Goal: Task Accomplishment & Management: Use online tool/utility

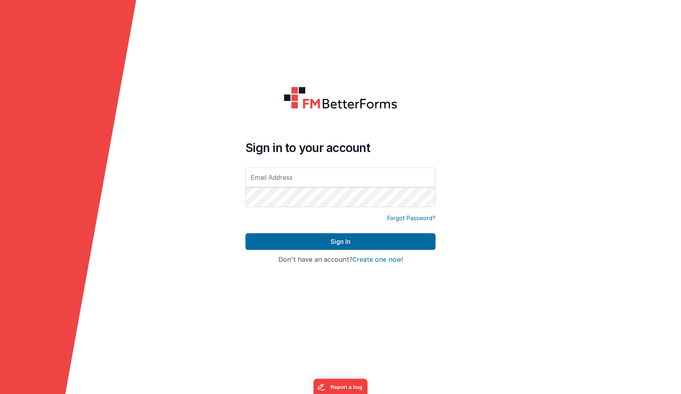
type input "[PERSON_NAME][EMAIL_ADDRESS][DOMAIN_NAME]"
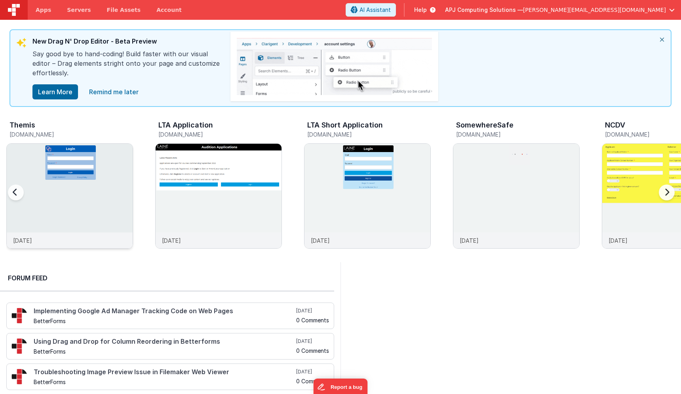
click at [67, 183] on img at bounding box center [70, 207] width 126 height 126
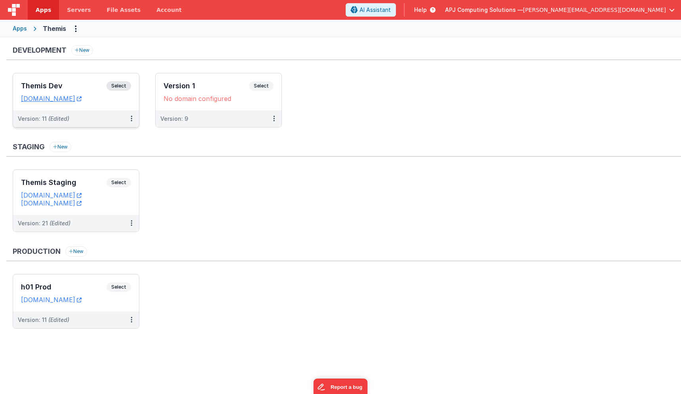
click at [124, 85] on span "Select" at bounding box center [119, 86] width 25 height 10
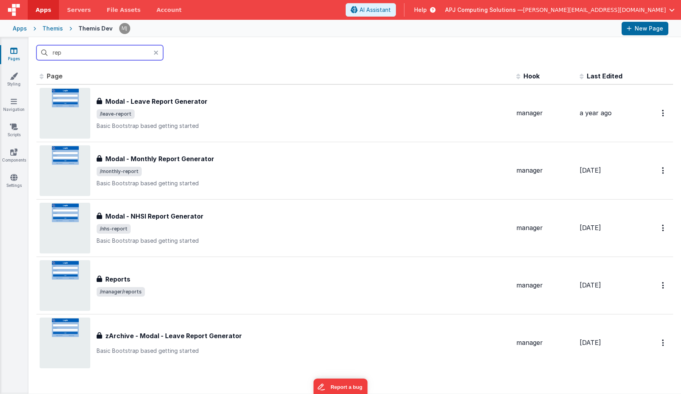
type input "repo"
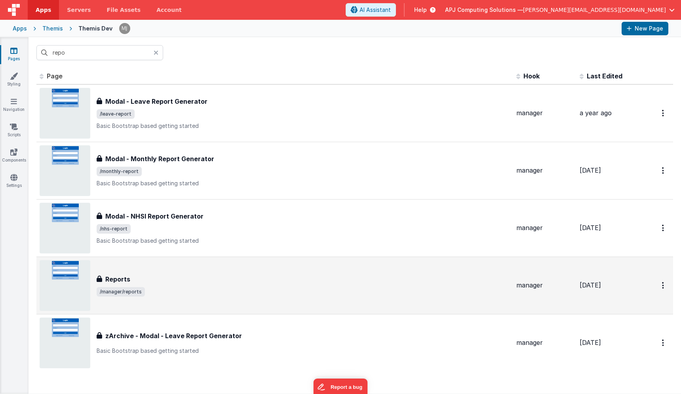
click at [153, 267] on div "Reports Reports /manager/reports" at bounding box center [275, 285] width 471 height 51
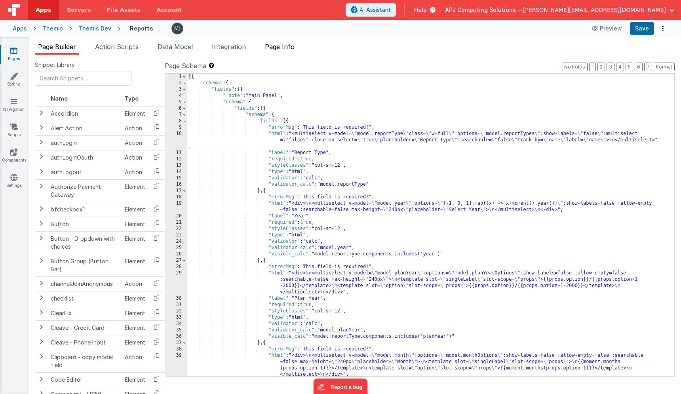
click at [273, 52] on li "Page Info" at bounding box center [280, 48] width 36 height 13
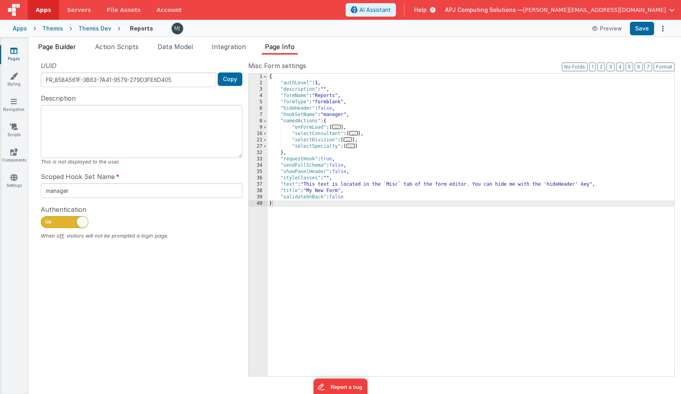
click at [57, 51] on li "Page Builder" at bounding box center [57, 48] width 44 height 13
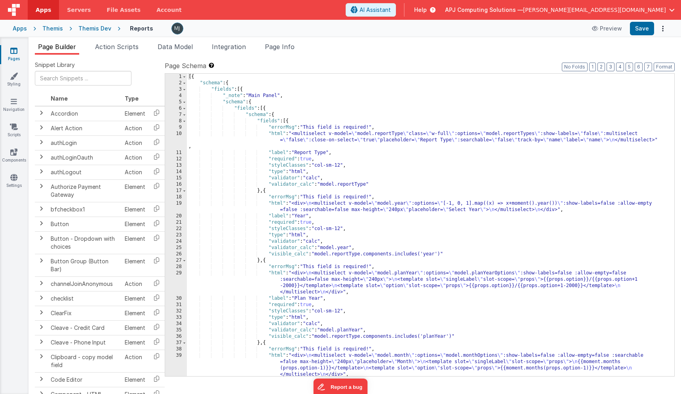
scroll to position [559, 0]
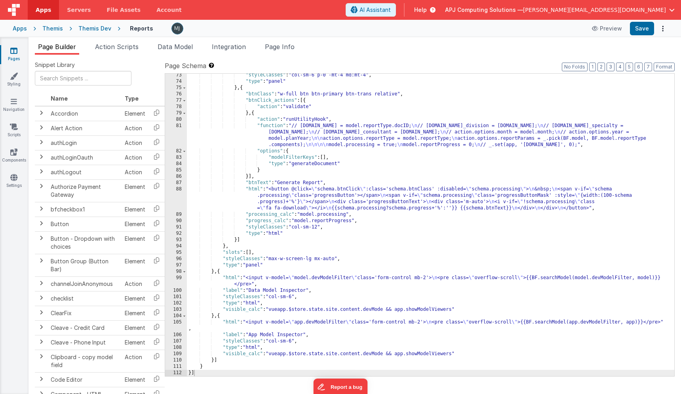
click at [288, 284] on div ""styleClasses" : "col-sm-6 p-0 -mt-4 md:mt-4" , "type" : "panel" } , { "btnClas…" at bounding box center [431, 229] width 488 height 315
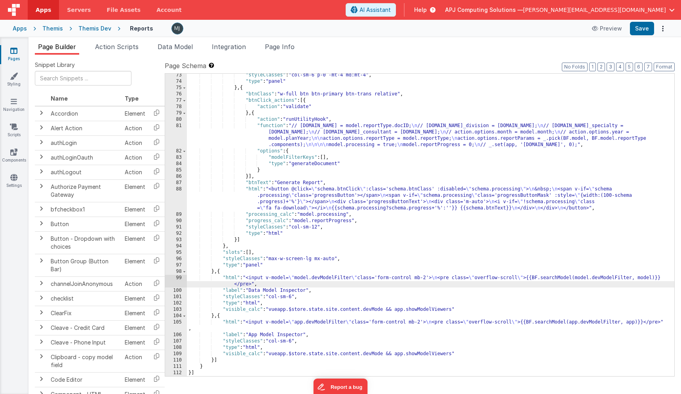
click at [358, 193] on div ""styleClasses" : "col-sm-6 p-0 -mt-4 md:mt-4" , "type" : "panel" } , { "btnClas…" at bounding box center [431, 229] width 488 height 315
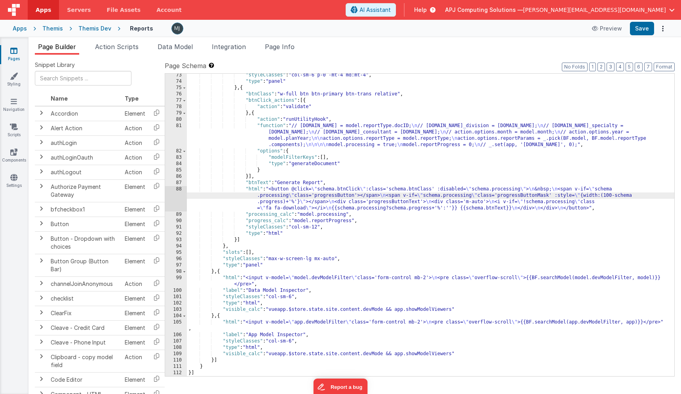
click at [311, 187] on div ""styleClasses" : "col-sm-6 p-0 -mt-4 md:mt-4" , "type" : "panel" } , { "btnClas…" at bounding box center [431, 229] width 488 height 315
click at [180, 202] on div "88" at bounding box center [176, 198] width 22 height 25
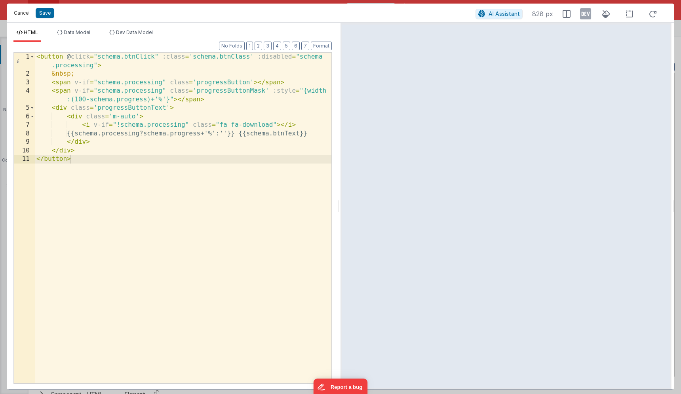
click at [26, 16] on button "Cancel" at bounding box center [22, 13] width 24 height 11
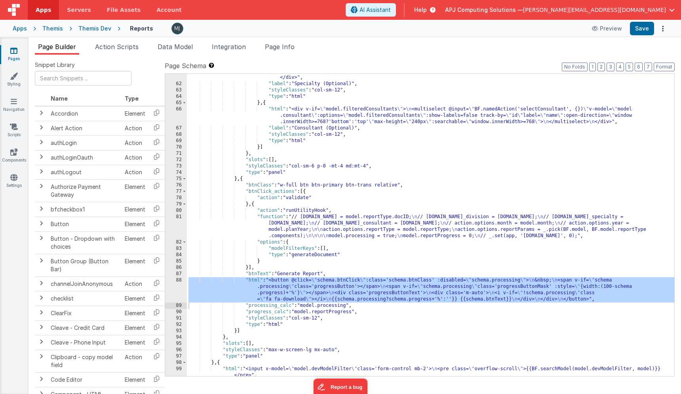
scroll to position [448, 0]
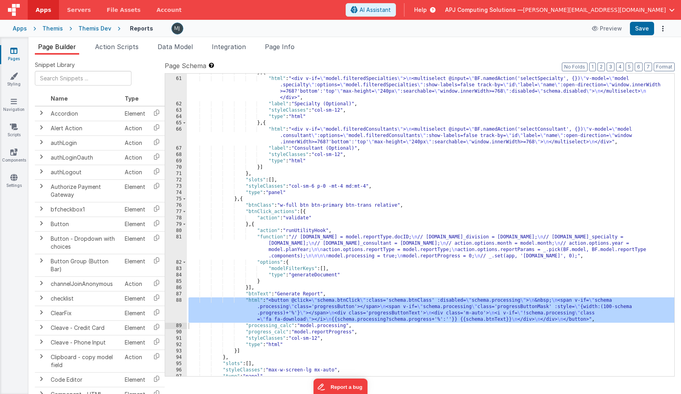
click at [333, 237] on div "} , { "html" : "<div v-if= \" model.filteredSpecialties \" > \n <multiselect @i…" at bounding box center [431, 226] width 488 height 315
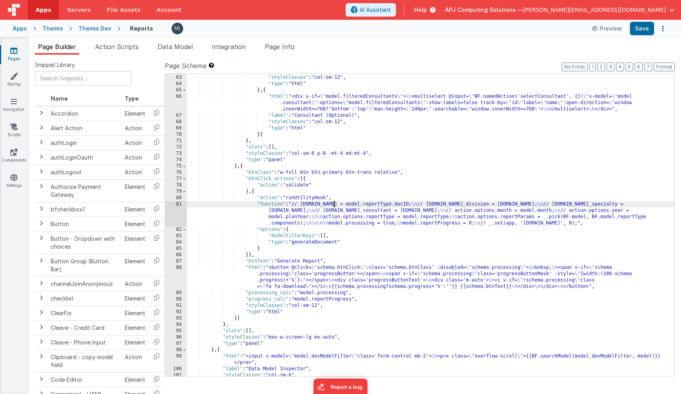
scroll to position [484, 0]
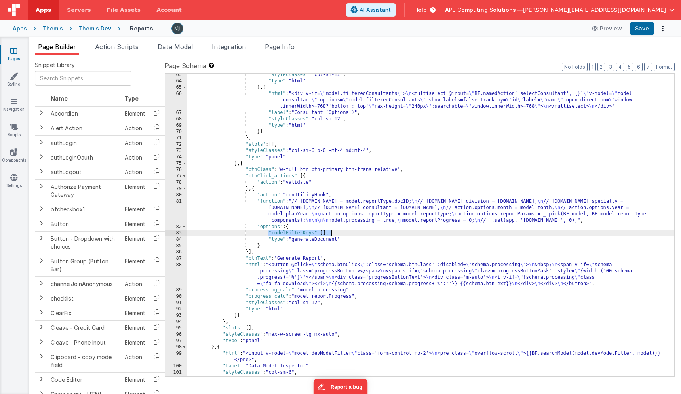
drag, startPoint x: 269, startPoint y: 233, endPoint x: 347, endPoint y: 233, distance: 78.8
click at [347, 233] on div ""styleClasses" : "col-sm-12" , "type" : "html" } , { "html" : "<div v-if= \" mo…" at bounding box center [431, 229] width 488 height 315
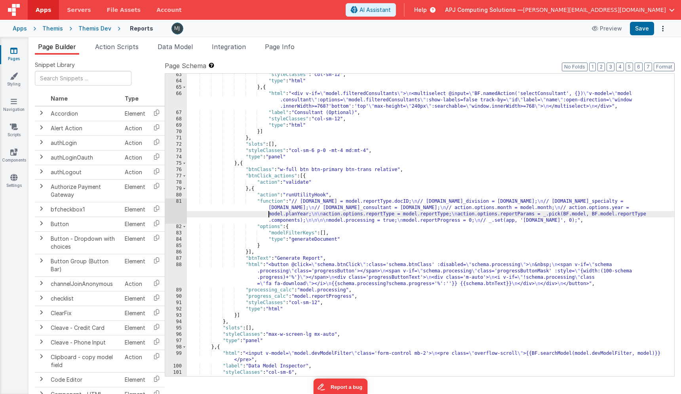
click at [258, 215] on div ""styleClasses" : "col-sm-12" , "type" : "html" } , { "html" : "<div v-if= \" mo…" at bounding box center [431, 229] width 488 height 315
click at [177, 207] on div "81" at bounding box center [176, 210] width 22 height 25
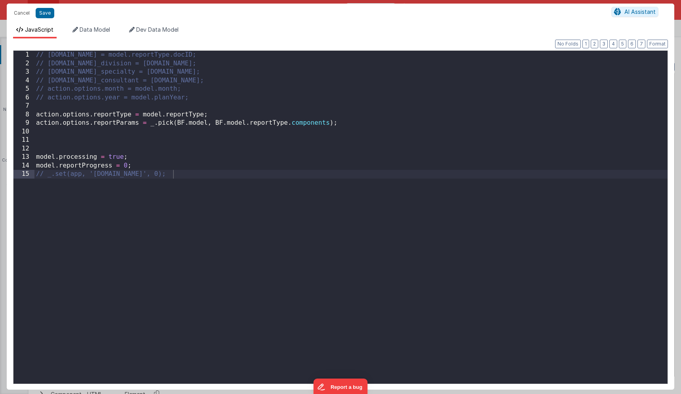
click at [251, 149] on div "// [DOMAIN_NAME] = model.reportType.docID; // [DOMAIN_NAME]_division = [DOMAIN_…" at bounding box center [350, 226] width 633 height 350
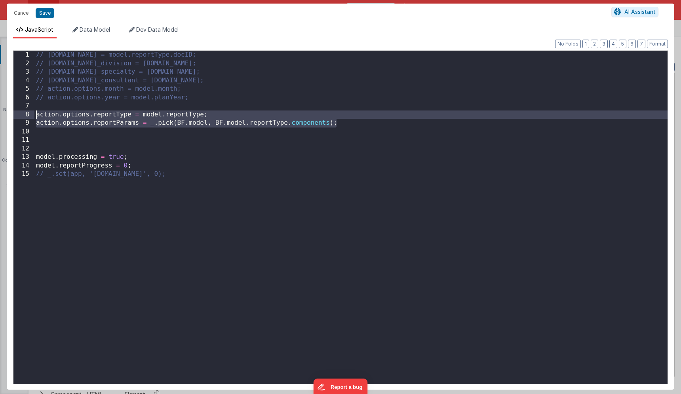
drag, startPoint x: 360, startPoint y: 125, endPoint x: 24, endPoint y: 116, distance: 336.1
click at [24, 116] on div "1 2 3 4 5 6 7 8 9 10 11 12 13 14 15 // [DOMAIN_NAME] = model.reportType.docID; …" at bounding box center [340, 217] width 655 height 334
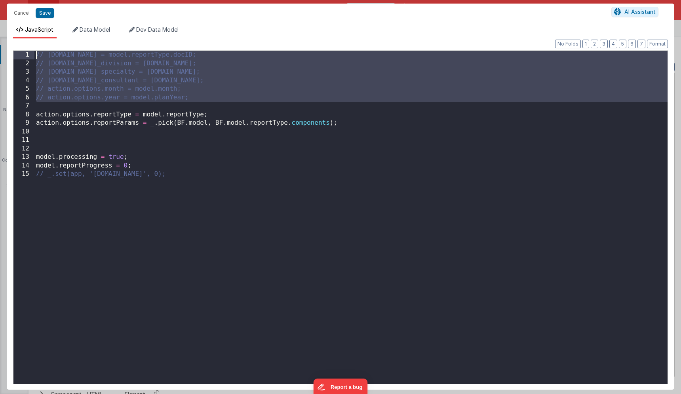
drag, startPoint x: 170, startPoint y: 105, endPoint x: 23, endPoint y: 56, distance: 154.6
click at [23, 56] on div "1 2 3 4 5 6 7 8 9 10 11 12 13 14 15 // [DOMAIN_NAME] = model.reportType.docID; …" at bounding box center [340, 217] width 655 height 334
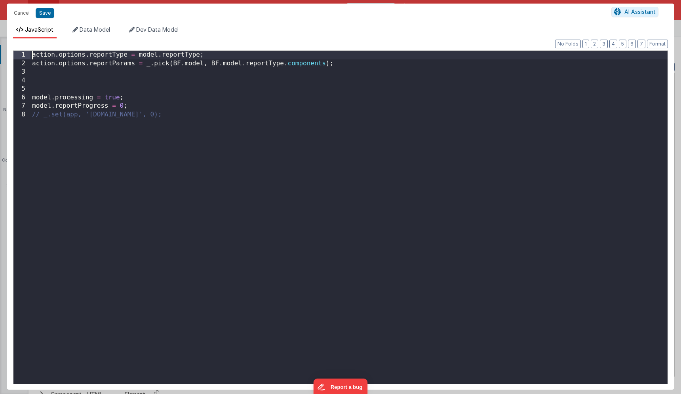
click at [31, 116] on div "1 2 3 4 5 6 7 8 action . options . reportType = model . reportType ; action . o…" at bounding box center [340, 217] width 655 height 334
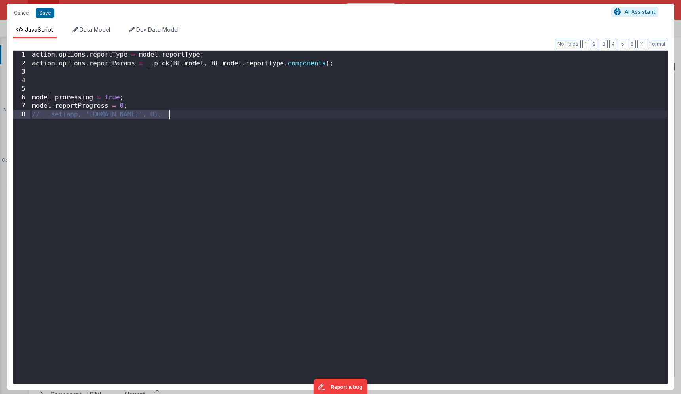
drag, startPoint x: 31, startPoint y: 116, endPoint x: 213, endPoint y: 116, distance: 181.5
click at [213, 116] on div "action . options . reportType = model . reportType ; action . options . reportP…" at bounding box center [349, 226] width 637 height 350
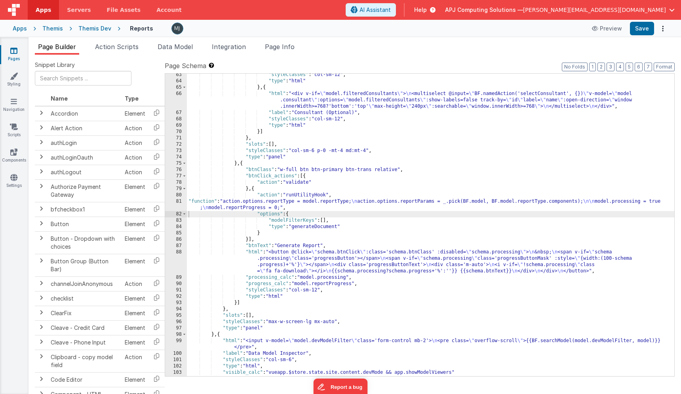
click at [179, 206] on div "81" at bounding box center [176, 204] width 22 height 13
click at [175, 203] on div "81" at bounding box center [176, 204] width 22 height 13
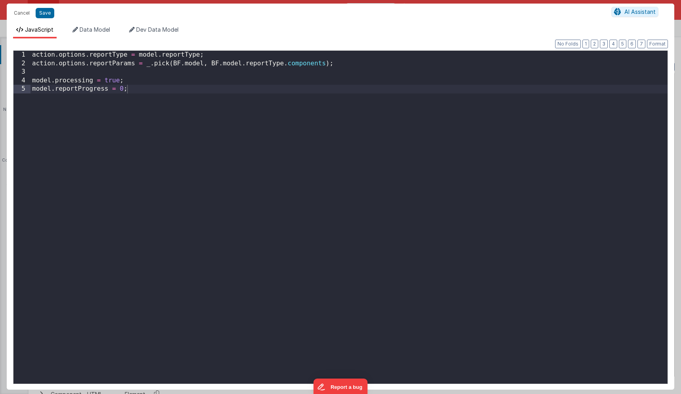
click at [185, 63] on div "action . options . reportType = model . reportType ; action . options . reportP…" at bounding box center [349, 226] width 637 height 350
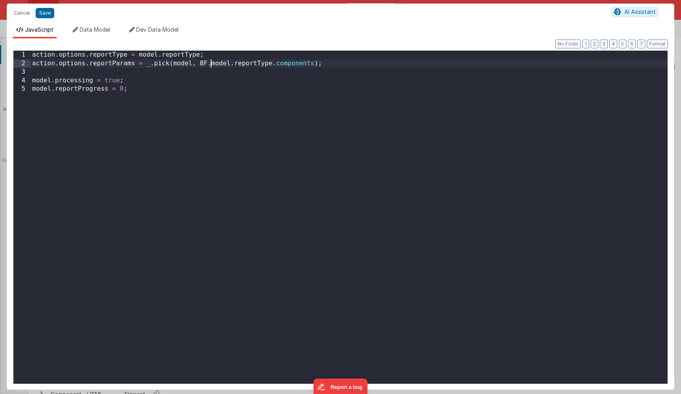
click at [211, 64] on div "action . options . reportType = model . reportType ; action . options . reportP…" at bounding box center [349, 226] width 637 height 350
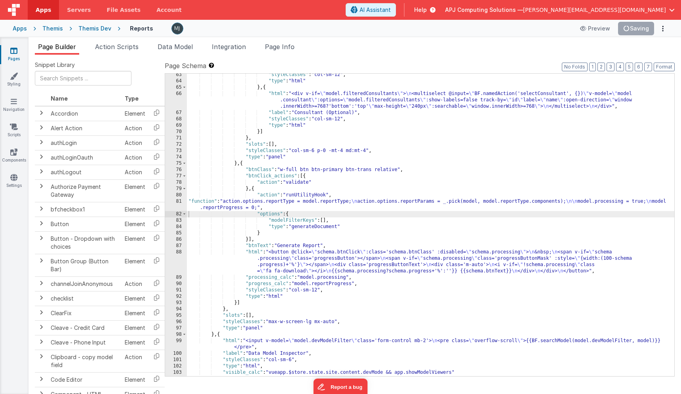
click at [246, 18] on header "Apps Servers File Assets Account Some FUTURE Slot AI Assistant Help APJ Computi…" at bounding box center [340, 10] width 681 height 20
click at [222, 187] on div ""styleClasses" : "col-sm-12" , "type" : "html" } , { "html" : "<div v-if= \" mo…" at bounding box center [431, 229] width 488 height 315
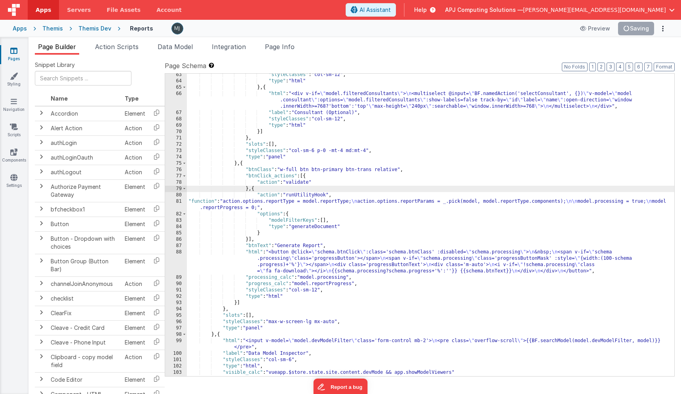
click at [338, 221] on div ""styleClasses" : "col-sm-12" , "type" : "html" } , { "html" : "<div v-if= \" mo…" at bounding box center [431, 229] width 488 height 315
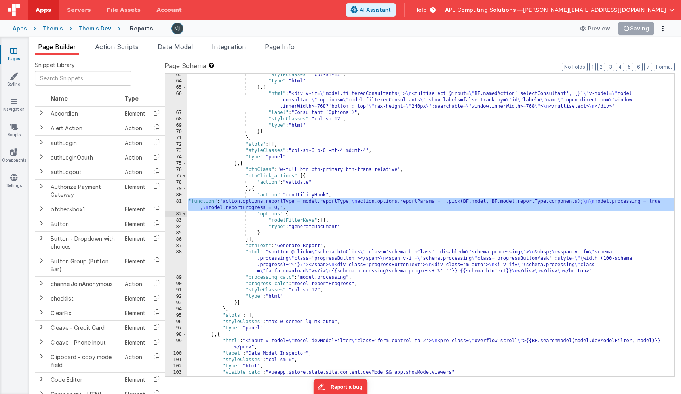
click at [352, 257] on div ""styleClasses" : "col-sm-12" , "type" : "html" } , { "html" : "<div v-if= \" mo…" at bounding box center [431, 229] width 488 height 315
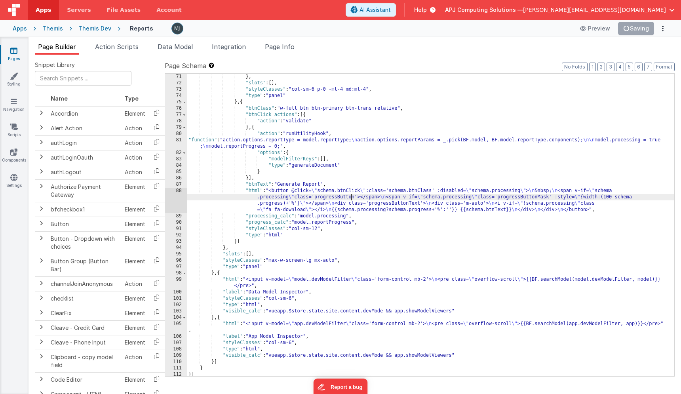
scroll to position [545, 0]
click at [357, 206] on div "} , "slots" : [ ] , "styleClasses" : "col-sm-6 p-0 -mt-4 md:mt-4" , "type" : "p…" at bounding box center [431, 231] width 488 height 315
click at [423, 208] on div "} , "slots" : [ ] , "styleClasses" : "col-sm-6 p-0 -mt-4 md:mt-4" , "type" : "p…" at bounding box center [431, 231] width 488 height 315
click at [423, 198] on div "} , "slots" : [ ] , "styleClasses" : "col-sm-6 p-0 -mt-4 md:mt-4" , "type" : "p…" at bounding box center [431, 231] width 488 height 315
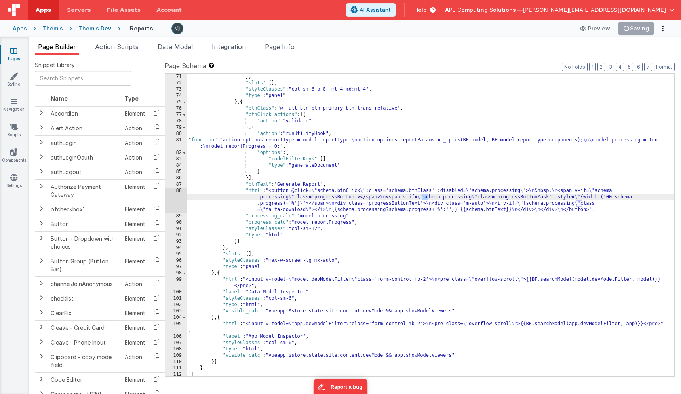
click at [491, 193] on div "} , "slots" : [ ] , "styleClasses" : "col-sm-6 p-0 -mt-4 md:mt-4" , "type" : "p…" at bounding box center [431, 231] width 488 height 315
click at [172, 200] on div "88" at bounding box center [176, 200] width 22 height 25
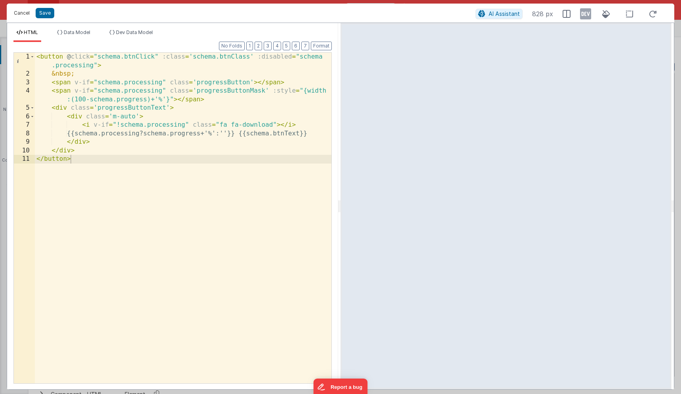
click at [23, 14] on button "Cancel" at bounding box center [22, 13] width 24 height 11
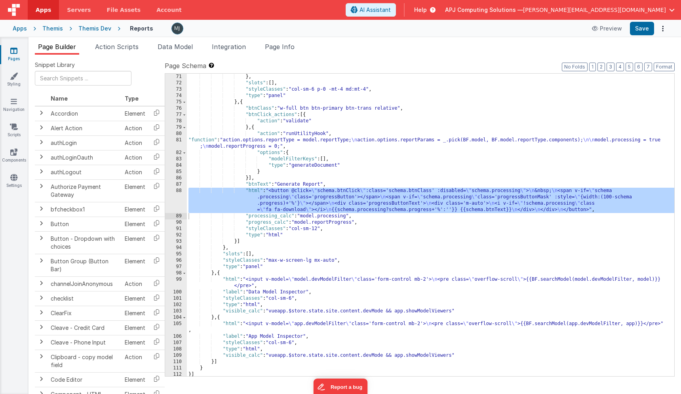
click at [333, 216] on div "} , "slots" : [ ] , "styleClasses" : "col-sm-6 p-0 -mt-4 md:mt-4" , "type" : "p…" at bounding box center [431, 231] width 488 height 315
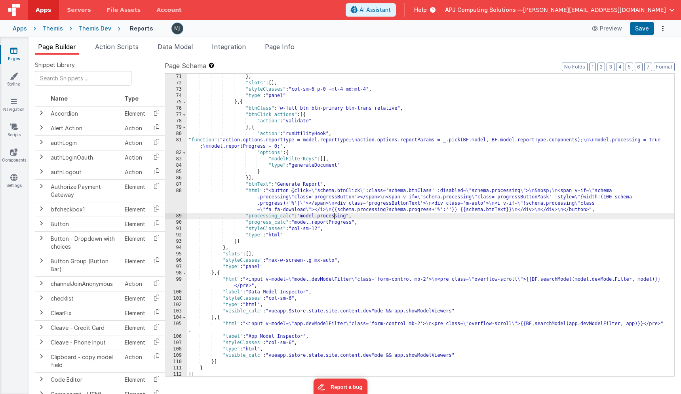
click at [333, 216] on div "} , "slots" : [ ] , "styleClasses" : "col-sm-6 p-0 -mt-4 md:mt-4" , "type" : "p…" at bounding box center [431, 231] width 488 height 315
click at [179, 141] on div "81" at bounding box center [176, 143] width 22 height 13
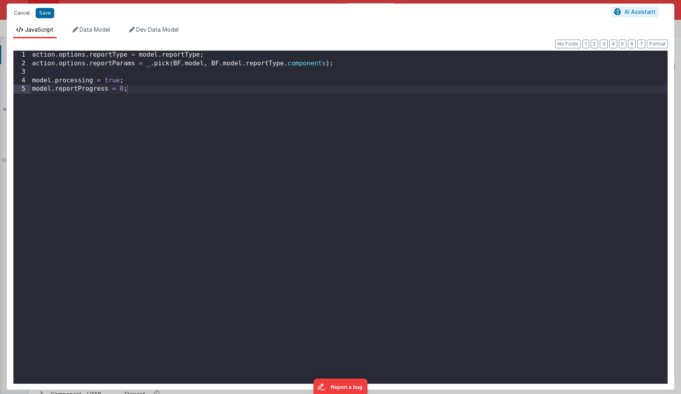
click at [23, 13] on button "Cancel" at bounding box center [22, 13] width 24 height 11
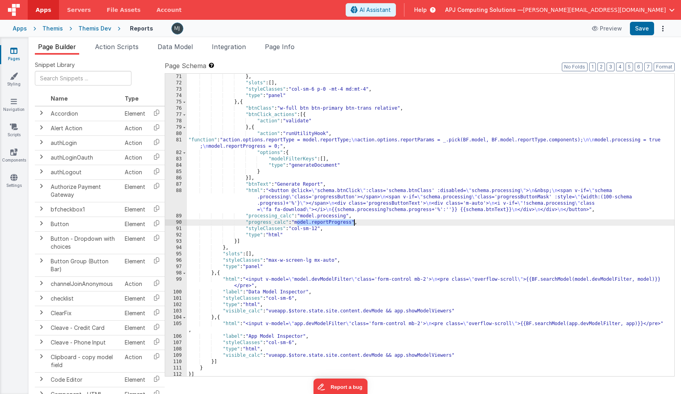
drag, startPoint x: 298, startPoint y: 222, endPoint x: 355, endPoint y: 222, distance: 57.1
click at [355, 222] on div "} , "slots" : [ ] , "styleClasses" : "col-sm-6 p-0 -mt-4 md:mt-4" , "type" : "p…" at bounding box center [431, 231] width 488 height 315
click at [179, 49] on span "Data Model" at bounding box center [175, 47] width 35 height 8
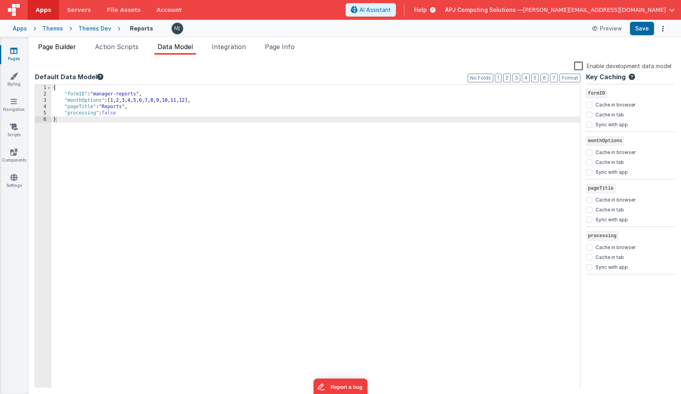
click at [55, 49] on span "Page Builder" at bounding box center [57, 47] width 38 height 8
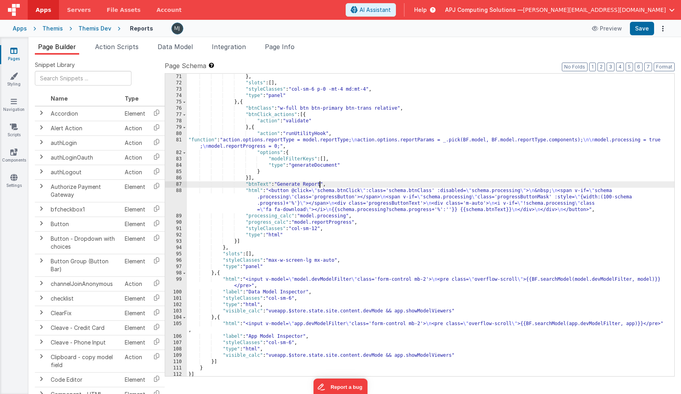
click at [319, 184] on div "} , "slots" : [ ] , "styleClasses" : "col-sm-6 p-0 -mt-4 md:mt-4" , "type" : "p…" at bounding box center [431, 231] width 488 height 315
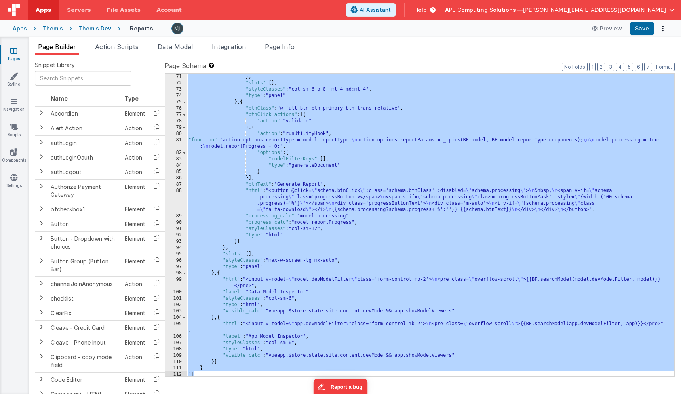
click at [451, 166] on div "} , "slots" : [ ] , "styleClasses" : "col-sm-6 p-0 -mt-4 md:mt-4" , "type" : "p…" at bounding box center [431, 231] width 488 height 315
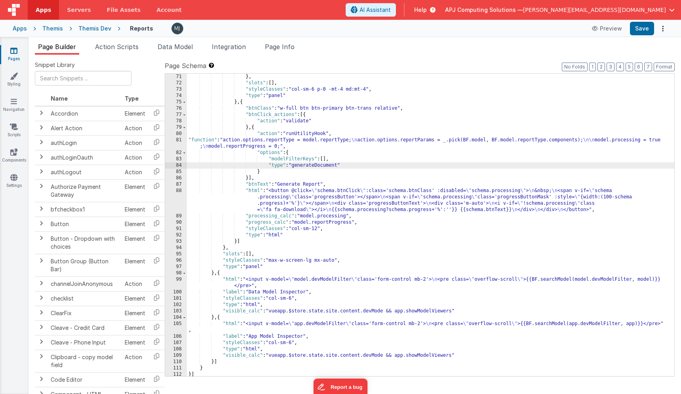
click at [504, 142] on div "} , "slots" : [ ] , "styleClasses" : "col-sm-6 p-0 -mt-4 md:mt-4" , "type" : "p…" at bounding box center [431, 231] width 488 height 315
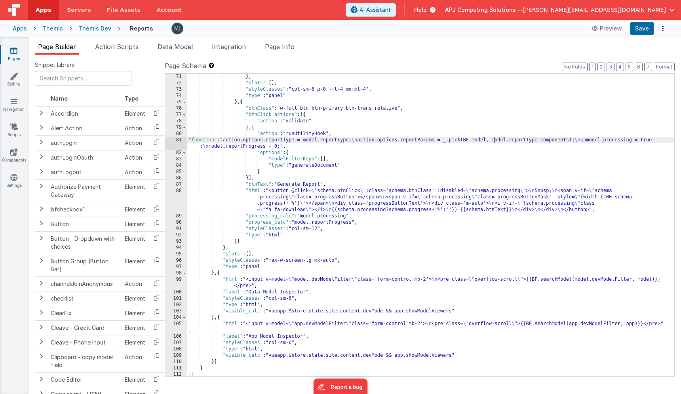
click at [474, 143] on div "} , "slots" : [ ] , "styleClasses" : "col-sm-6 p-0 -mt-4 md:mt-4" , "type" : "p…" at bounding box center [431, 231] width 488 height 315
click at [437, 150] on div "} , "slots" : [ ] , "styleClasses" : "col-sm-6 p-0 -mt-4 md:mt-4" , "type" : "p…" at bounding box center [431, 231] width 488 height 315
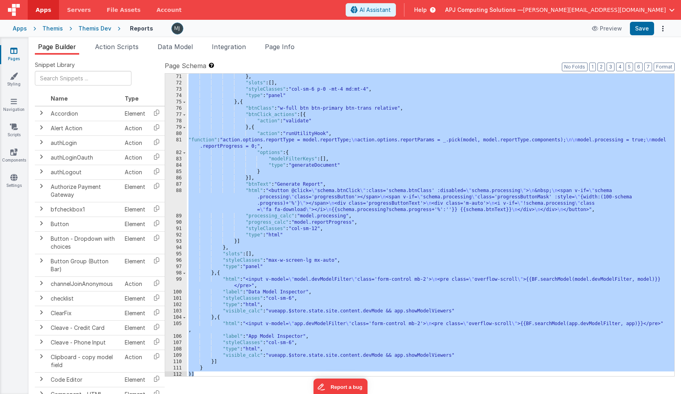
click at [328, 162] on div "} , "slots" : [ ] , "styleClasses" : "col-sm-6 p-0 -mt-4 md:mt-4" , "type" : "p…" at bounding box center [431, 231] width 488 height 315
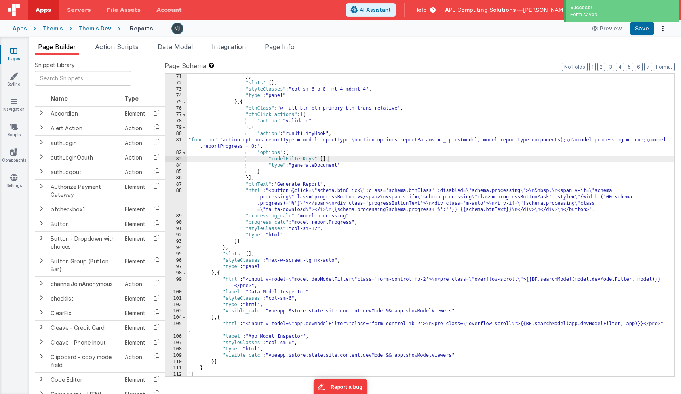
click at [102, 31] on div "Themis Dev" at bounding box center [94, 29] width 33 height 8
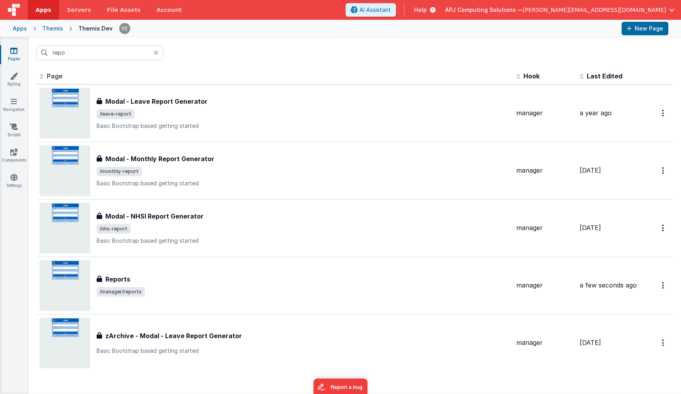
click at [156, 50] on icon at bounding box center [156, 53] width 5 height 6
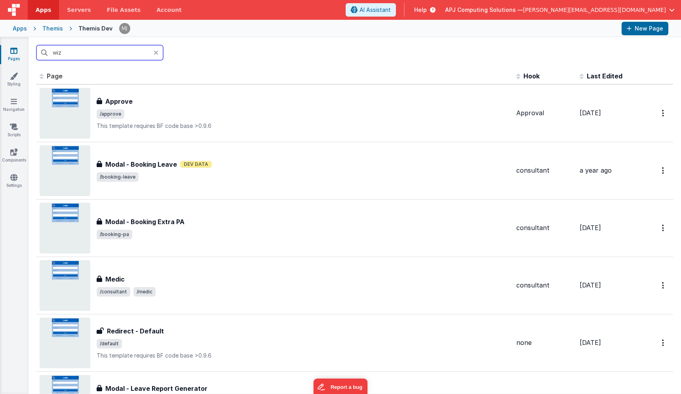
type input "[PERSON_NAME]"
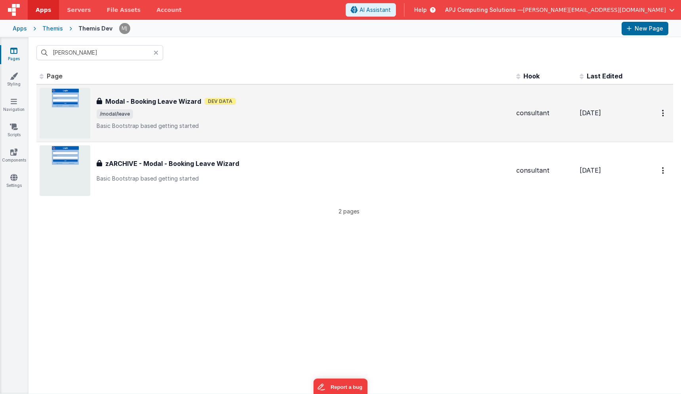
click at [226, 123] on p "Basic Bootstrap based getting started" at bounding box center [304, 126] width 414 height 8
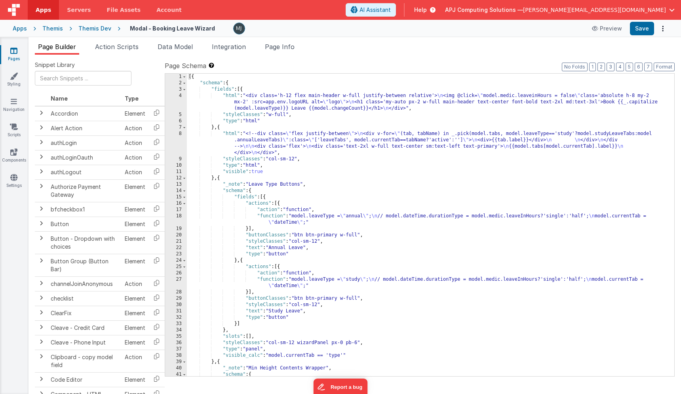
click at [336, 155] on div "[{ "schema" : { "fields" : [{ "html" : "<div class='h-12 flex main-header w-ful…" at bounding box center [431, 231] width 488 height 315
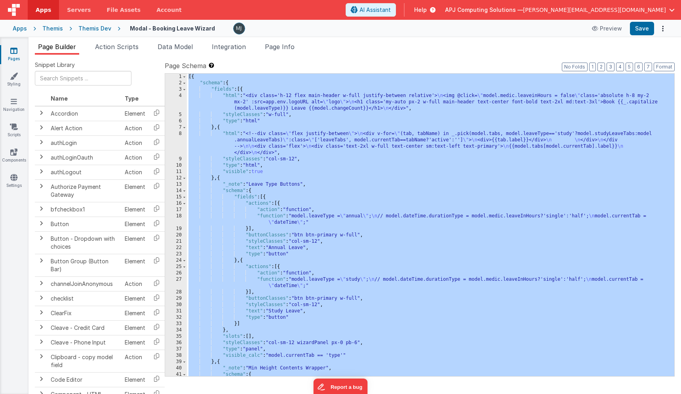
click at [275, 179] on div "[{ "schema" : { "fields" : [{ "html" : "<div class='h-12 flex main-header w-ful…" at bounding box center [431, 231] width 488 height 315
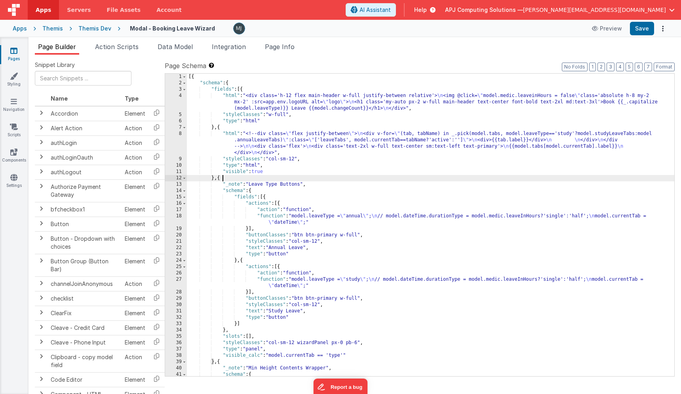
click at [275, 179] on div "[{ "schema" : { "fields" : [{ "html" : "<div class='h-12 flex main-header w-ful…" at bounding box center [431, 231] width 488 height 315
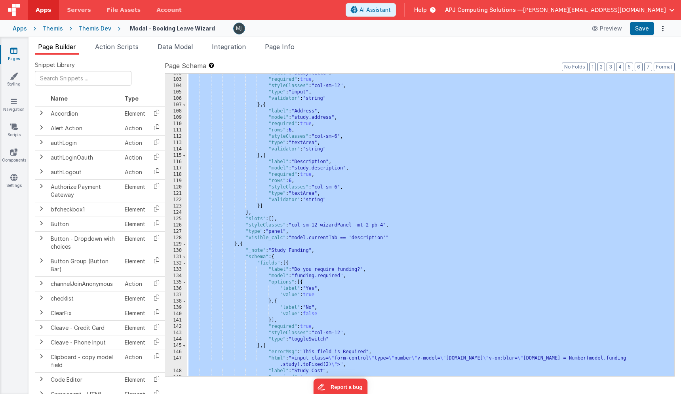
scroll to position [1212, 0]
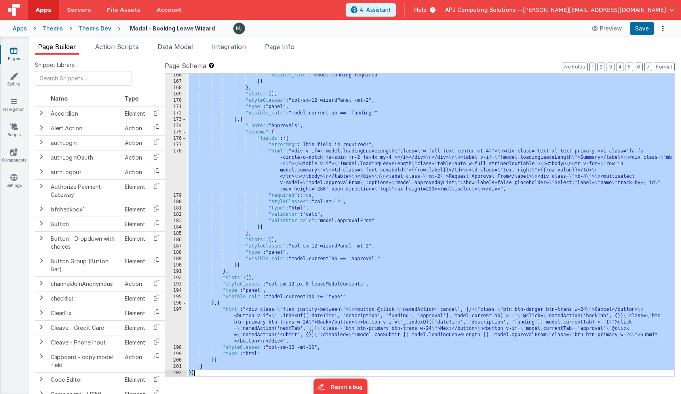
click at [391, 265] on div ""visible_calc" : "model.funding.required" }] } , "slots" : [ ] , "styleClasses"…" at bounding box center [431, 229] width 488 height 315
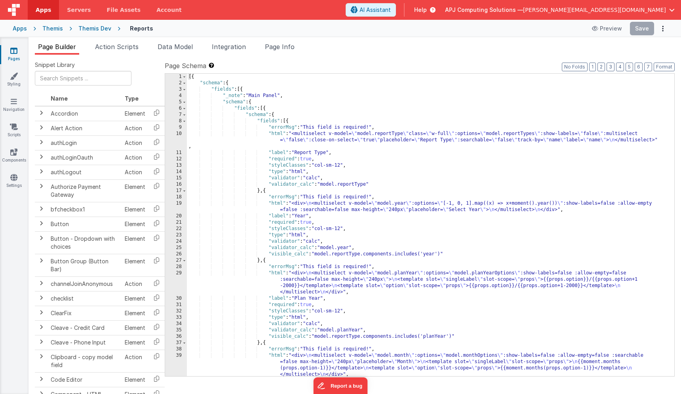
click at [54, 27] on div "Themis" at bounding box center [52, 29] width 21 height 8
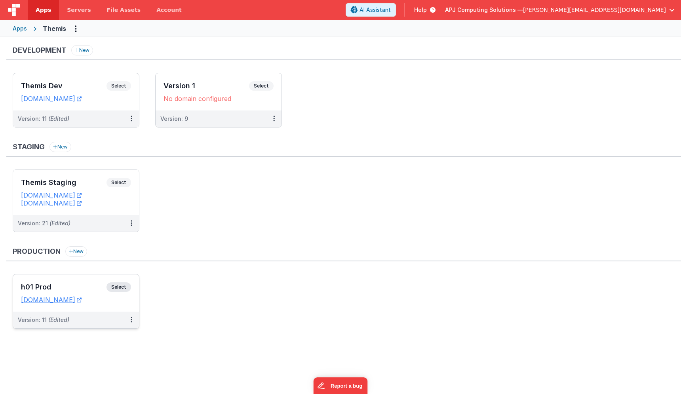
click at [116, 288] on span "Select" at bounding box center [119, 287] width 25 height 10
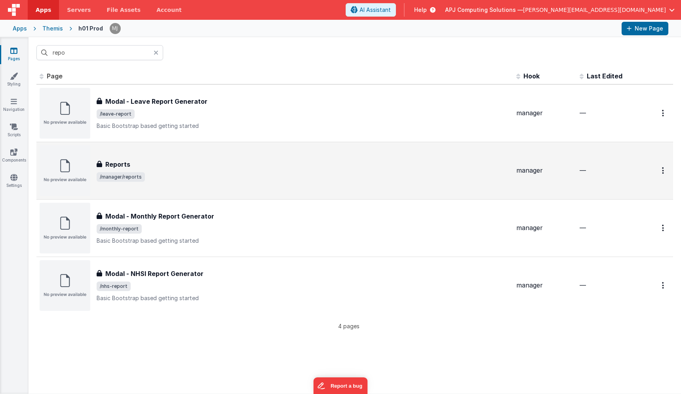
click at [177, 174] on span "/manager/reports" at bounding box center [304, 177] width 414 height 10
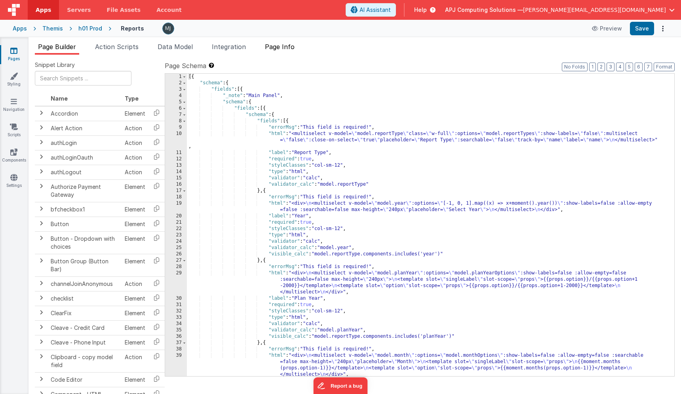
click at [286, 46] on span "Page Info" at bounding box center [280, 47] width 30 height 8
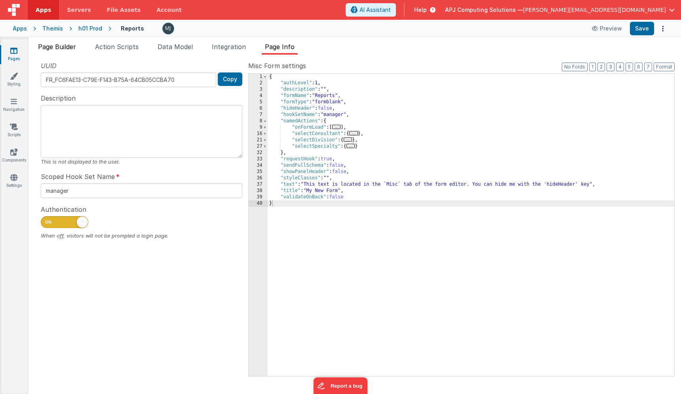
click at [63, 48] on span "Page Builder" at bounding box center [57, 47] width 38 height 8
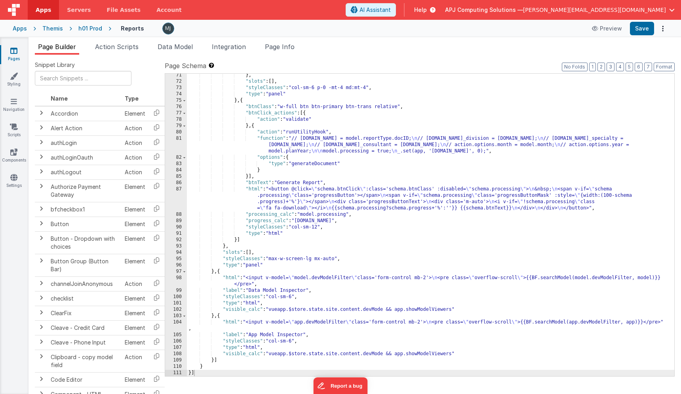
scroll to position [547, 0]
click at [175, 195] on div "87" at bounding box center [176, 198] width 22 height 25
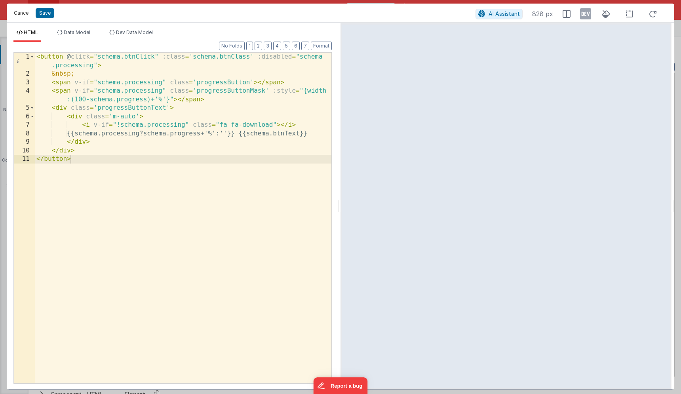
click at [17, 13] on button "Cancel" at bounding box center [22, 13] width 24 height 11
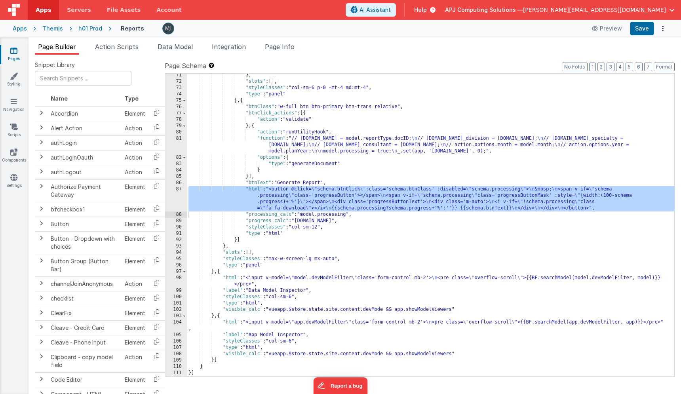
click at [321, 212] on div "} , "slots" : [ ] , "styleClasses" : "col-sm-6 p-0 -mt-4 md:mt-4" , "type" : "p…" at bounding box center [431, 229] width 488 height 315
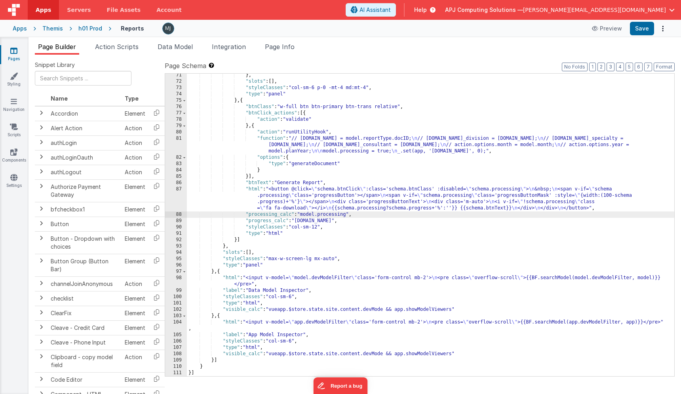
click at [313, 164] on div "} , "slots" : [ ] , "styleClasses" : "col-sm-6 p-0 -mt-4 md:mt-4" , "type" : "p…" at bounding box center [431, 229] width 488 height 315
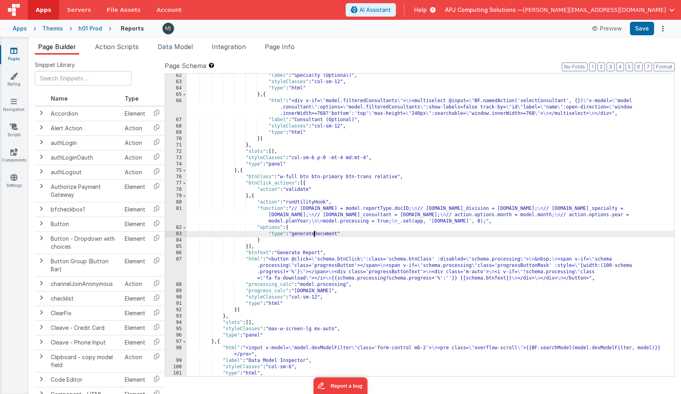
scroll to position [477, 0]
click at [302, 225] on div ""label" : "Specialty (Optional)" , "styleClasses" : "col-sm-12" , "type" : "htm…" at bounding box center [431, 230] width 488 height 315
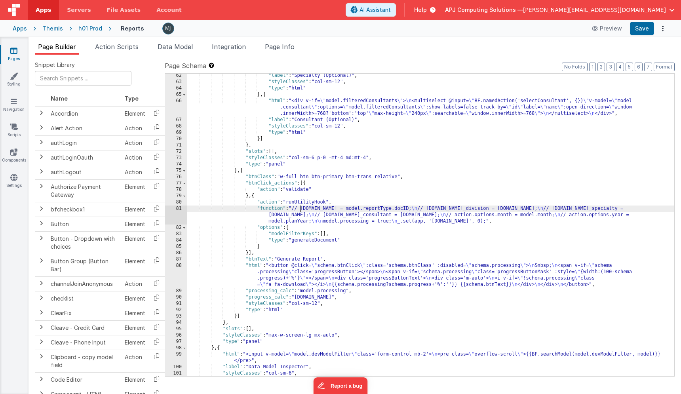
click at [300, 210] on div ""label" : "Specialty (Optional)" , "styleClasses" : "col-sm-12" , "type" : "htm…" at bounding box center [431, 230] width 488 height 315
click at [176, 210] on div "81" at bounding box center [176, 215] width 22 height 19
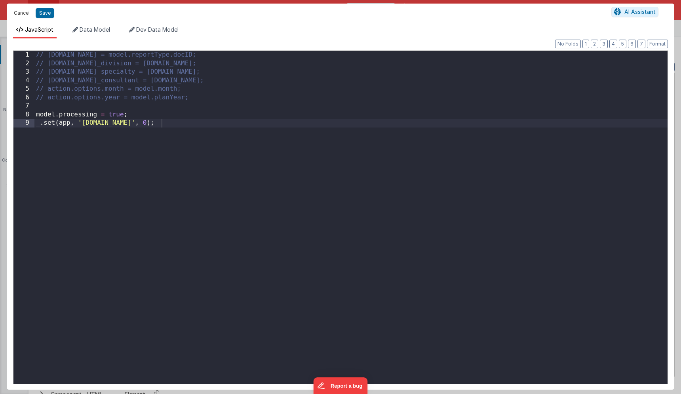
click at [23, 11] on button "Cancel" at bounding box center [22, 13] width 24 height 11
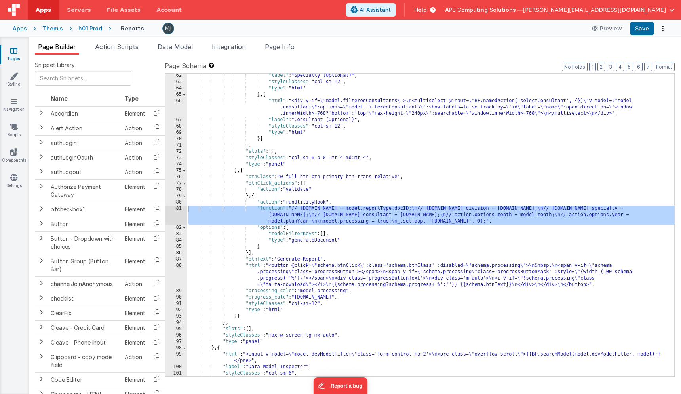
click at [179, 214] on div "81" at bounding box center [176, 215] width 22 height 19
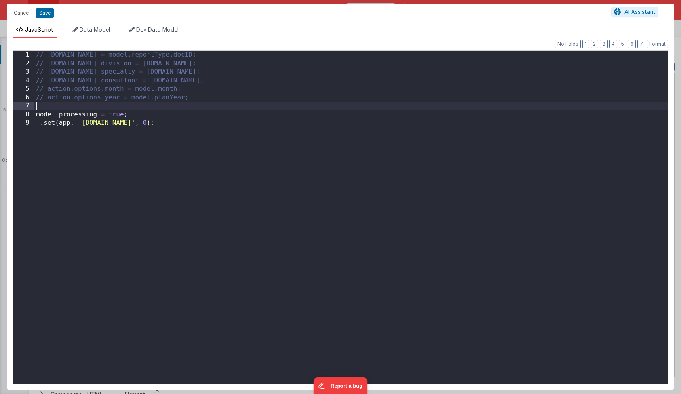
click at [48, 107] on div "// action.options.id = model.reportType.docID; // action.options.id_division = …" at bounding box center [350, 226] width 633 height 350
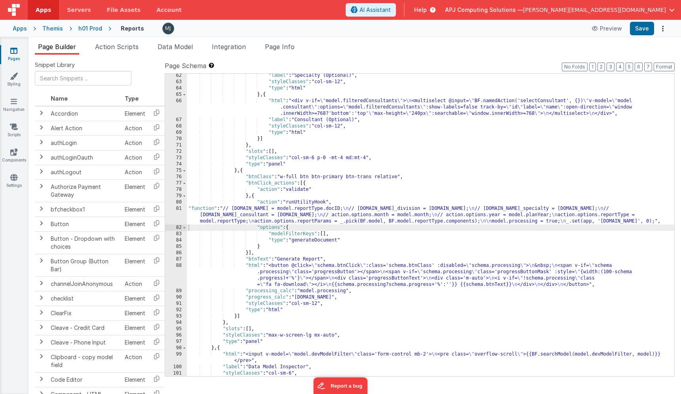
click at [330, 224] on div ""label" : "Specialty (Optional)" , "styleClasses" : "col-sm-12" , "type" : "htm…" at bounding box center [431, 230] width 488 height 315
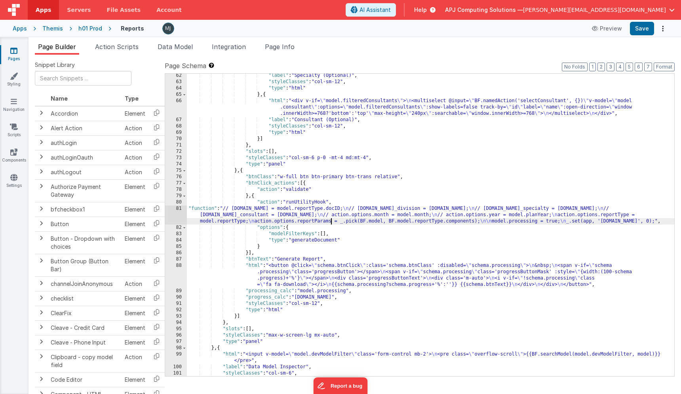
click at [174, 214] on div "81" at bounding box center [176, 215] width 22 height 19
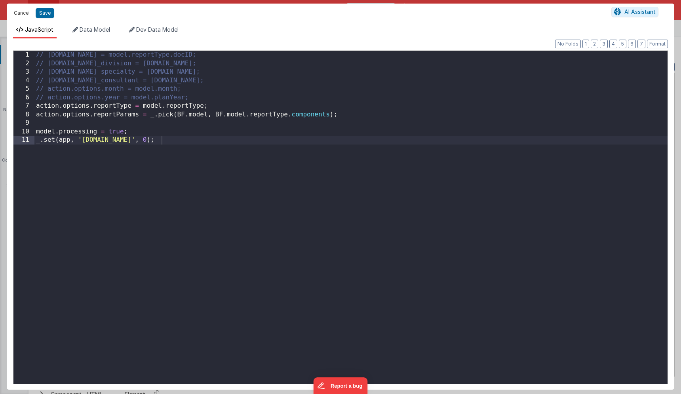
click at [19, 14] on button "Cancel" at bounding box center [22, 13] width 24 height 11
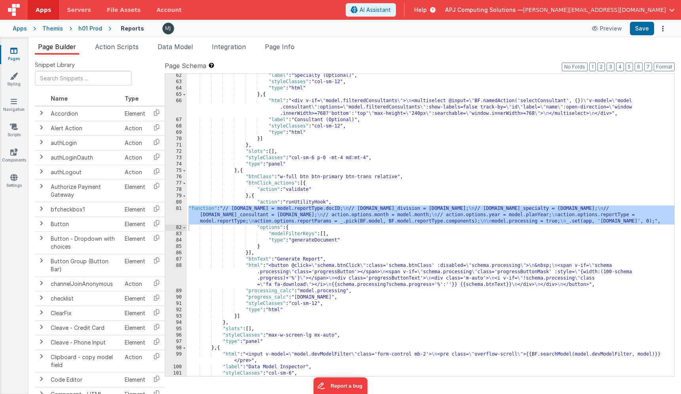
click at [181, 214] on div "81" at bounding box center [176, 215] width 22 height 19
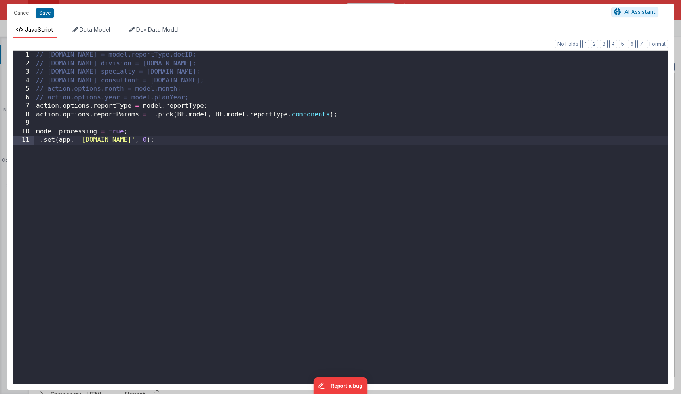
click at [222, 99] on div "// action.options.id = model.reportType.docID; // action.options.id_division = …" at bounding box center [350, 226] width 633 height 350
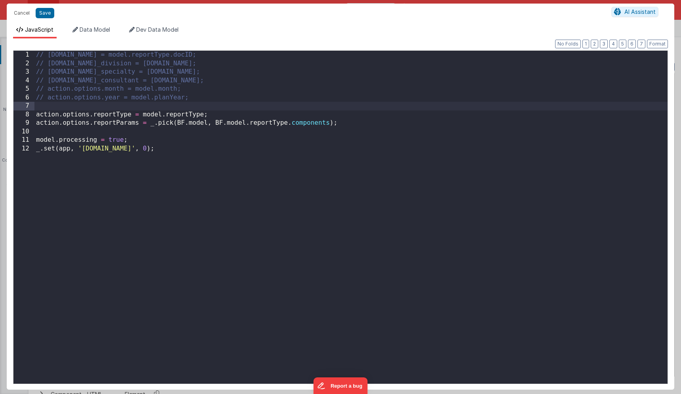
click at [342, 126] on div "// action.options.id = model.reportType.docID; // action.options.id_division = …" at bounding box center [350, 226] width 633 height 350
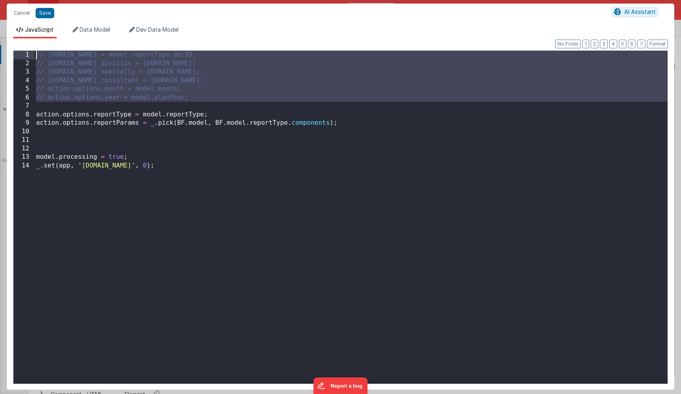
drag, startPoint x: 188, startPoint y: 107, endPoint x: 11, endPoint y: 53, distance: 185.3
click at [11, 53] on div "Format 7 6 5 4 3 2 1 No Folds 1 2 3 4 5 6 7 8 9 10 11 12 13 14 // action.option…" at bounding box center [341, 213] width 668 height 351
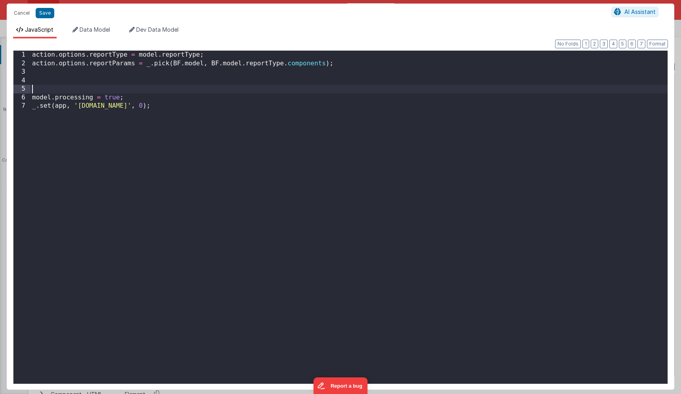
click at [132, 86] on div "action . options . reportType = model . reportType ; action . options . reportP…" at bounding box center [349, 226] width 637 height 350
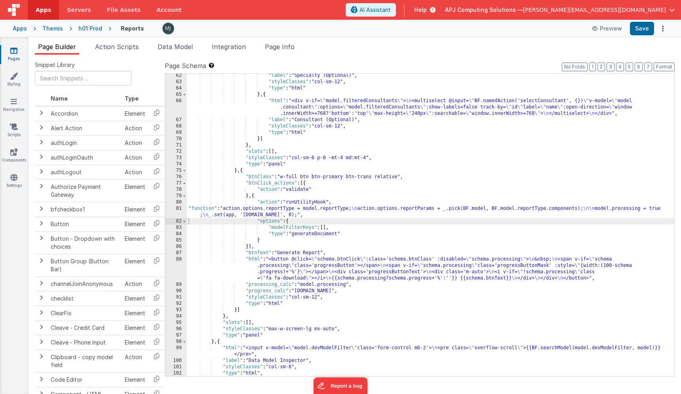
click at [293, 213] on div ""label" : "Specialty (Optional)" , "styleClasses" : "col-sm-12" , "type" : "htm…" at bounding box center [431, 230] width 488 height 315
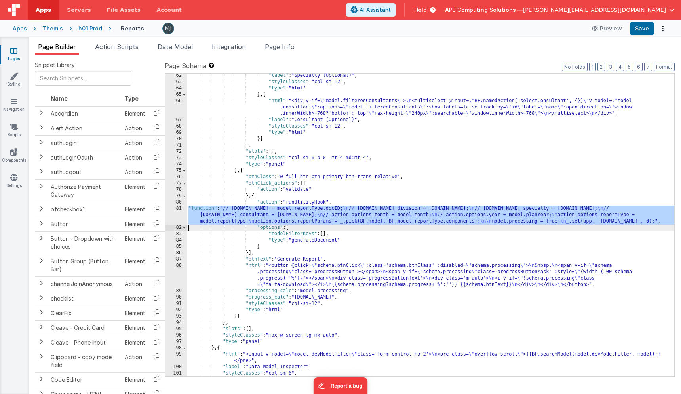
click at [173, 220] on div "81" at bounding box center [176, 215] width 22 height 19
click at [179, 216] on div "81" at bounding box center [176, 215] width 22 height 19
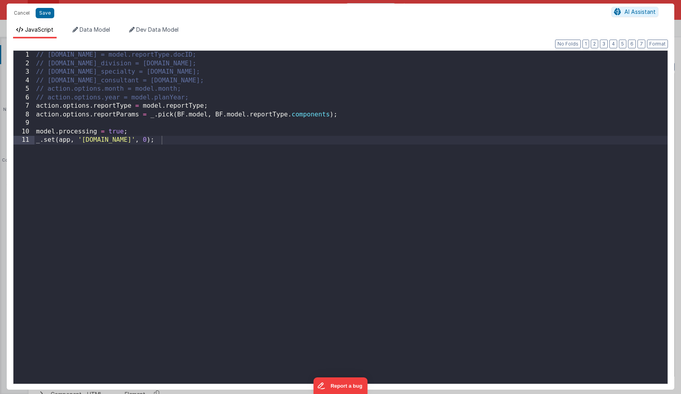
click at [229, 108] on div "// action.options.id = model.reportType.docID; // action.options.id_division = …" at bounding box center [350, 226] width 633 height 350
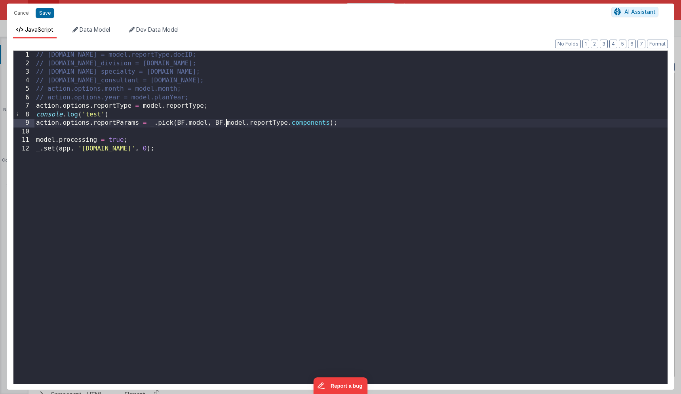
click at [226, 125] on div "// action.options.id = model.reportType.docID; // action.options.id_division = …" at bounding box center [350, 226] width 633 height 350
click at [112, 114] on div "// action.options.id = model.reportType.docID; // action.options.id_division = …" at bounding box center [350, 226] width 633 height 350
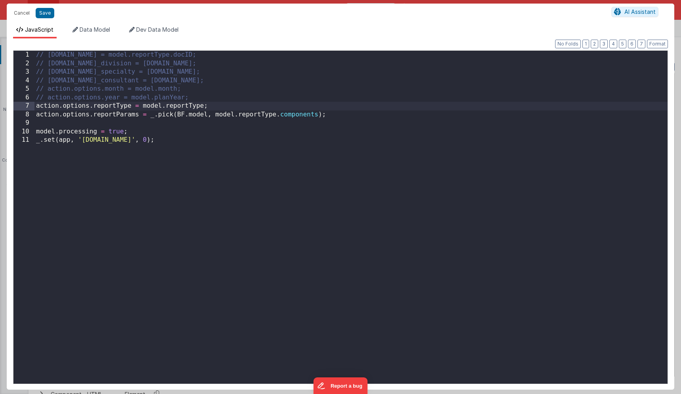
click at [190, 116] on div "// action.options.id = model.reportType.docID; // action.options.id_division = …" at bounding box center [350, 226] width 633 height 350
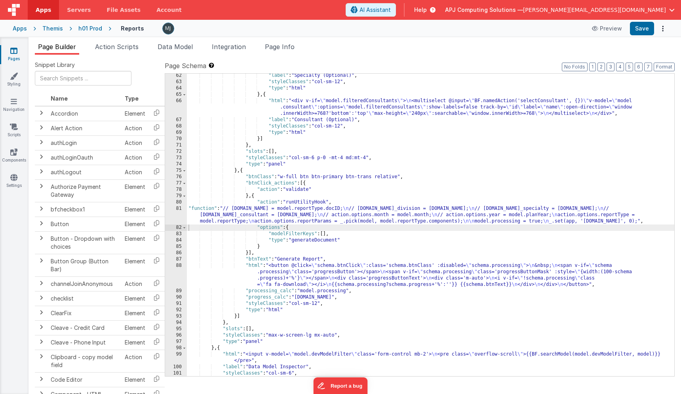
click at [48, 30] on div "Themis" at bounding box center [52, 29] width 21 height 8
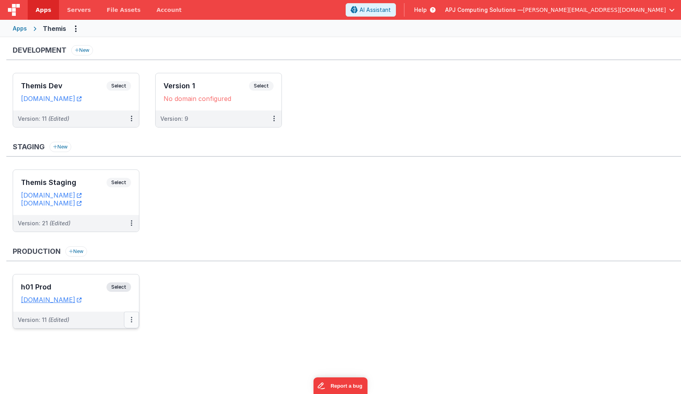
click at [135, 326] on button at bounding box center [131, 320] width 15 height 17
click at [124, 342] on link "Edit" at bounding box center [104, 338] width 70 height 14
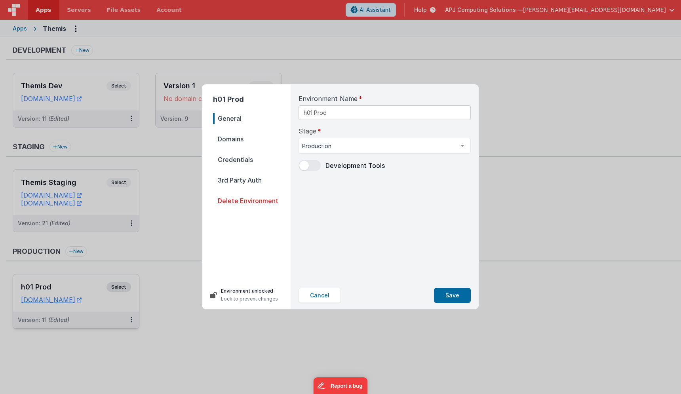
click at [244, 159] on span "Credentials" at bounding box center [252, 159] width 78 height 11
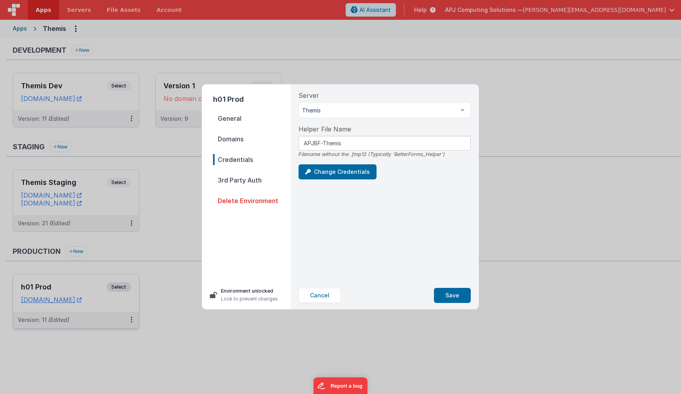
click at [241, 141] on span "Domains" at bounding box center [252, 139] width 78 height 11
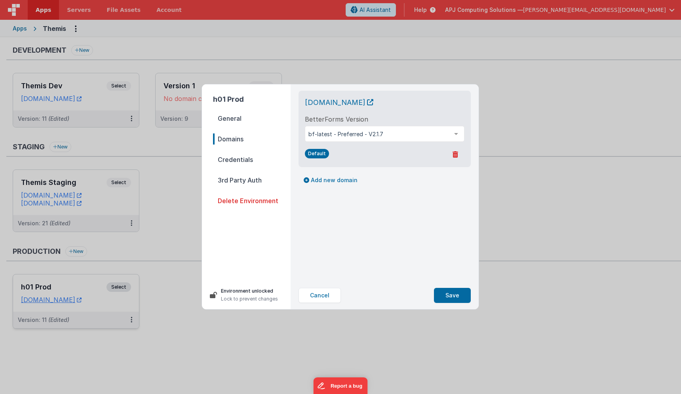
click at [239, 119] on span "General" at bounding box center [252, 118] width 78 height 11
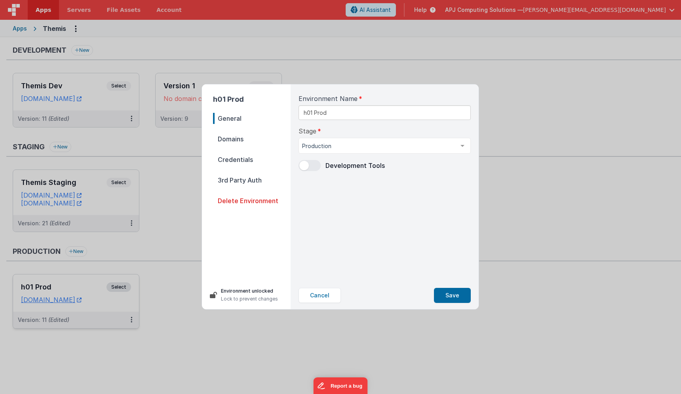
click at [233, 143] on span "Domains" at bounding box center [252, 139] width 78 height 11
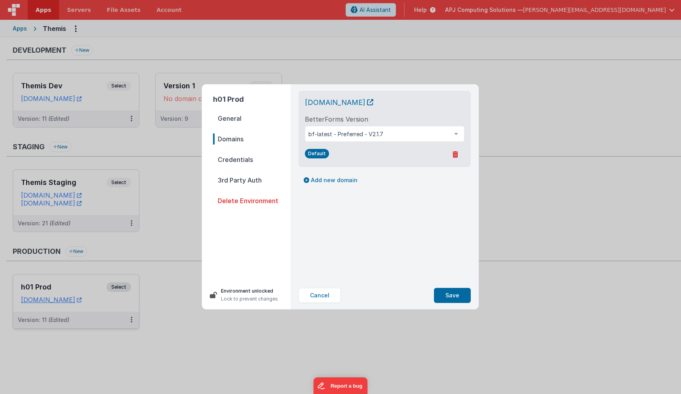
click at [236, 160] on span "Credentials" at bounding box center [252, 159] width 78 height 11
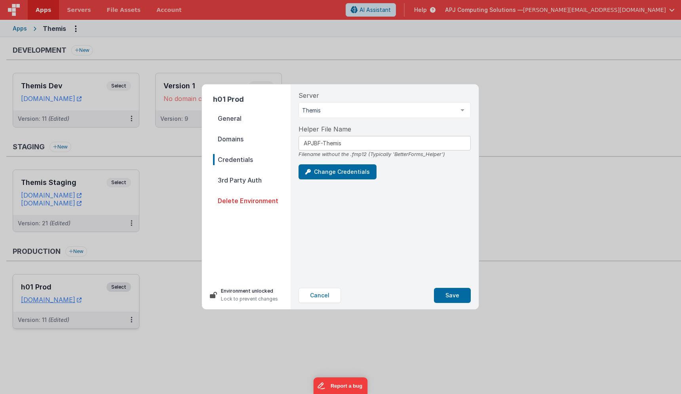
click at [233, 176] on span "3rd Party Auth" at bounding box center [252, 180] width 78 height 11
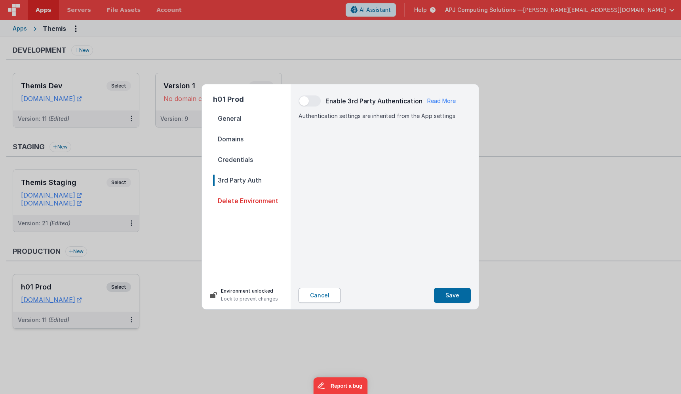
click at [322, 294] on button "Cancel" at bounding box center [320, 295] width 42 height 15
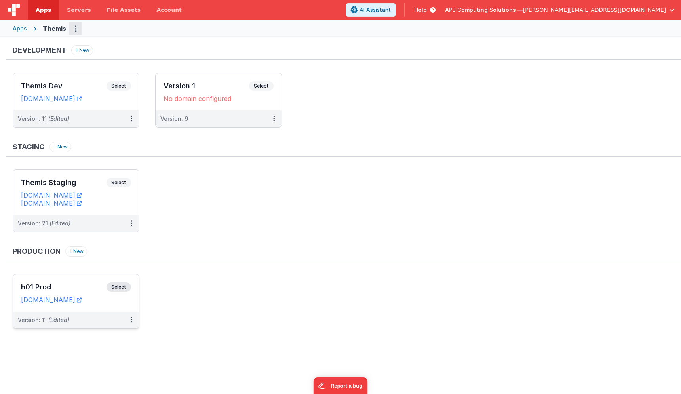
click at [71, 32] on button "Options" at bounding box center [75, 28] width 13 height 13
click at [59, 47] on link "App Settings" at bounding box center [47, 45] width 70 height 14
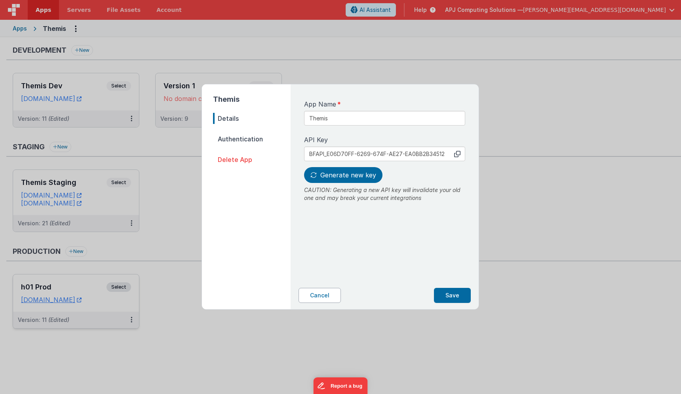
click at [314, 294] on button "Cancel" at bounding box center [320, 295] width 42 height 15
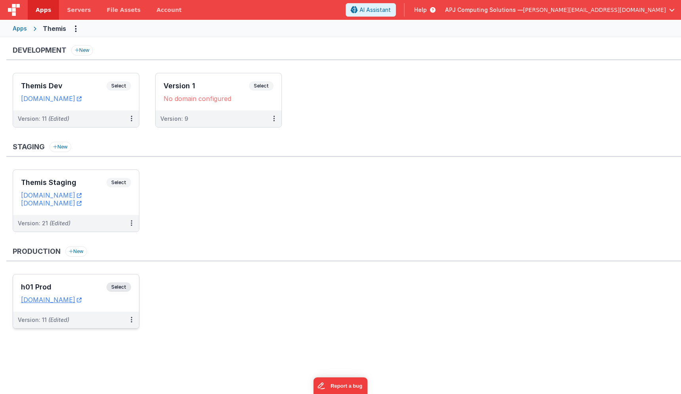
click at [125, 291] on span "Select" at bounding box center [119, 287] width 25 height 10
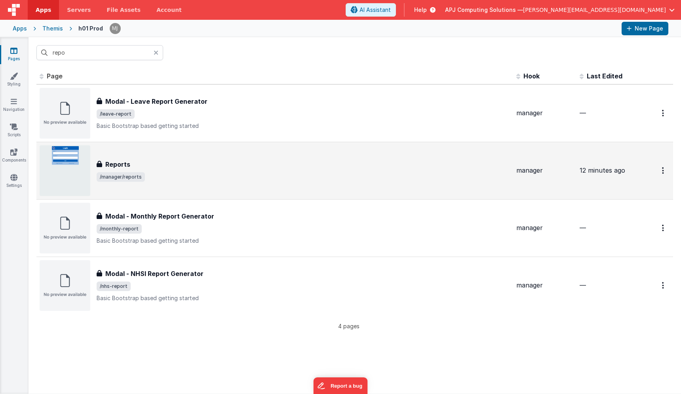
click at [205, 179] on span "/manager/reports" at bounding box center [304, 177] width 414 height 10
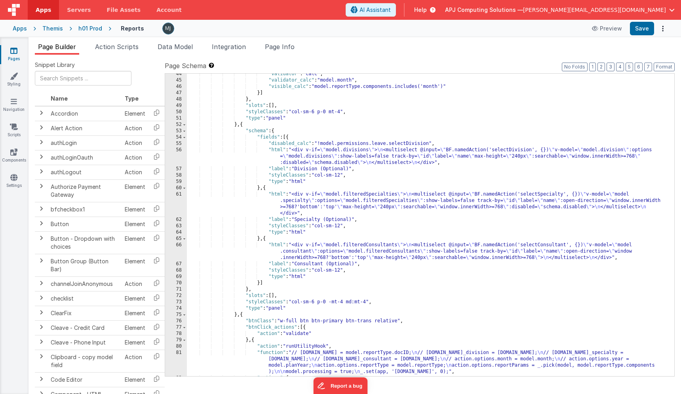
scroll to position [559, 0]
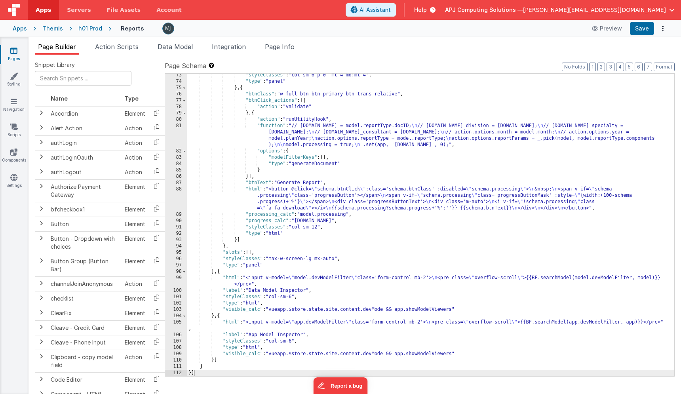
click at [353, 158] on div ""styleClasses" : "col-sm-6 p-0 -mt-4 md:mt-4" , "type" : "panel" } , { "btnClas…" at bounding box center [431, 229] width 488 height 315
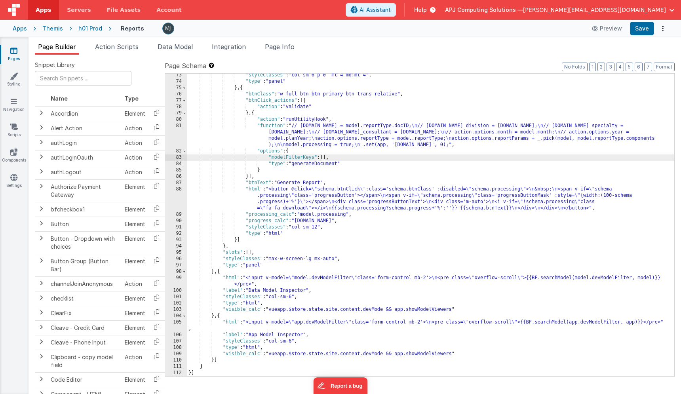
click at [336, 219] on div ""styleClasses" : "col-sm-6 p-0 -mt-4 md:mt-4" , "type" : "panel" } , { "btnClas…" at bounding box center [431, 229] width 488 height 315
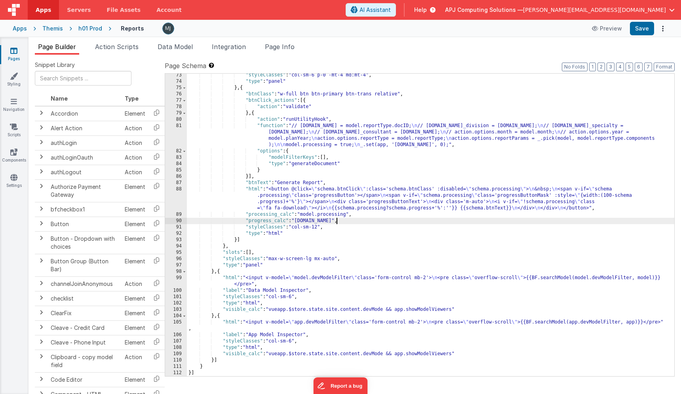
click at [336, 219] on div ""styleClasses" : "col-sm-6 p-0 -mt-4 md:mt-4" , "type" : "panel" } , { "btnClas…" at bounding box center [431, 229] width 488 height 315
drag, startPoint x: 298, startPoint y: 219, endPoint x: 351, endPoint y: 219, distance: 53.5
click at [351, 219] on div ""styleClasses" : "col-sm-6 p-0 -mt-4 md:mt-4" , "type" : "panel" } , { "btnClas…" at bounding box center [431, 229] width 488 height 315
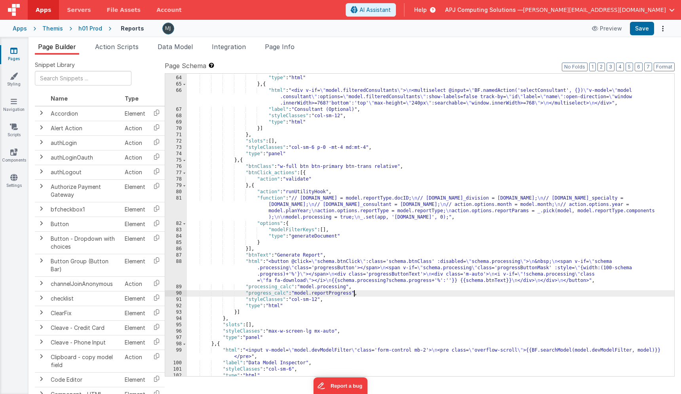
scroll to position [487, 0]
click at [641, 32] on button "Save" at bounding box center [642, 28] width 24 height 13
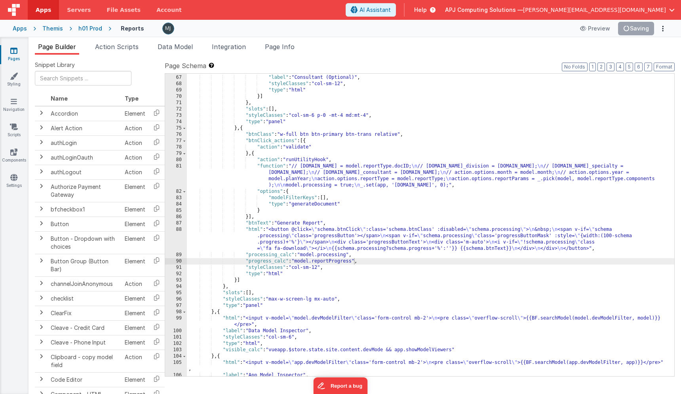
scroll to position [559, 0]
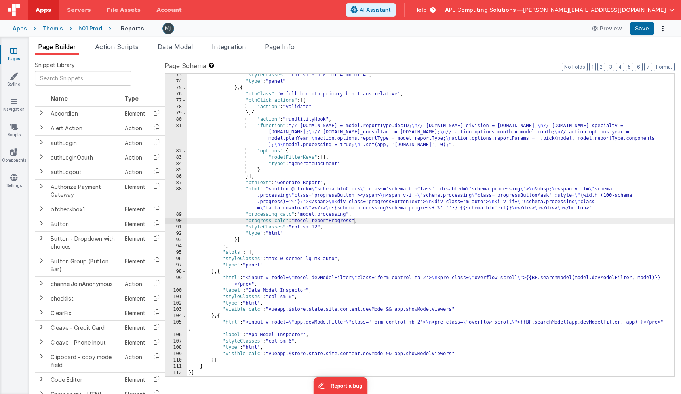
click at [362, 141] on div ""styleClasses" : "col-sm-6 p-0 -mt-4 md:mt-4" , "type" : "panel" } , { "btnClas…" at bounding box center [431, 229] width 488 height 315
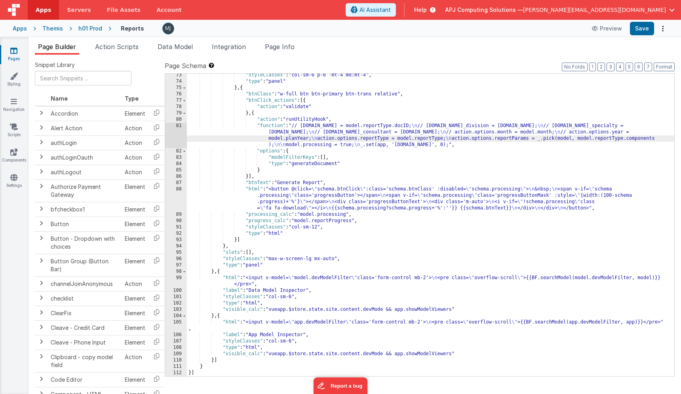
click at [174, 135] on div "81" at bounding box center [176, 135] width 22 height 25
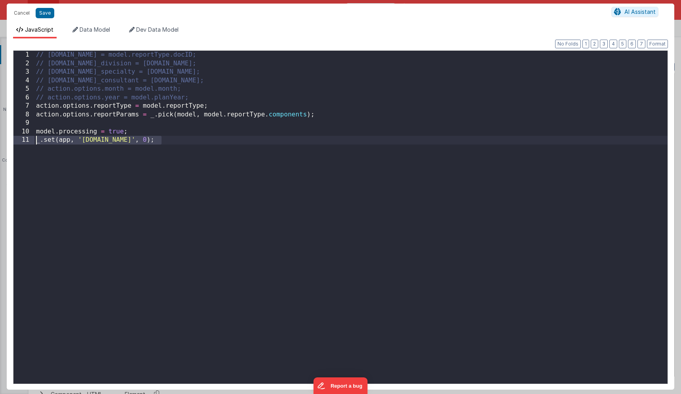
drag, startPoint x: 165, startPoint y: 143, endPoint x: 21, endPoint y: 137, distance: 143.5
click at [21, 137] on div "1 2 3 4 5 6 7 8 9 10 11 // action.options.id = model.reportType.docID; // actio…" at bounding box center [340, 217] width 655 height 334
paste textarea
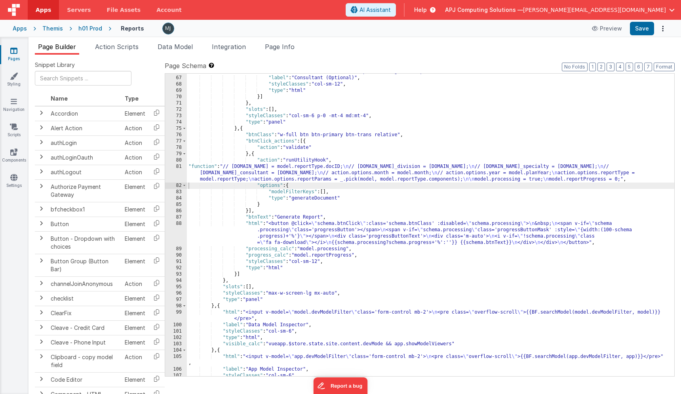
scroll to position [519, 0]
click at [410, 209] on div ""html" : "<div v-if= \" model.filteredConsultants \" > \n <multiselect @input= …" at bounding box center [431, 220] width 488 height 328
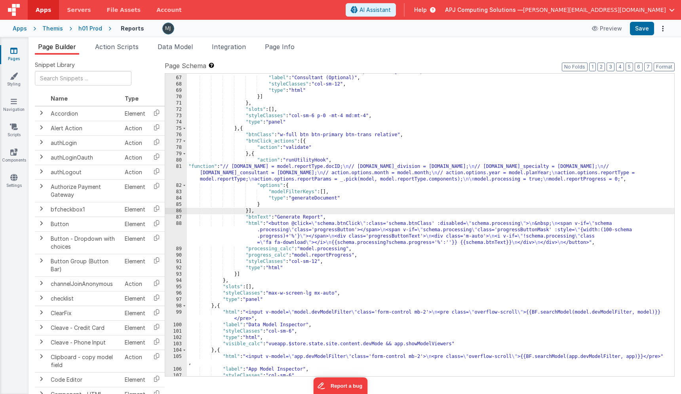
click at [298, 203] on div ""html" : "<div v-if= \" model.filteredConsultants \" > \n <multiselect @input= …" at bounding box center [431, 220] width 488 height 328
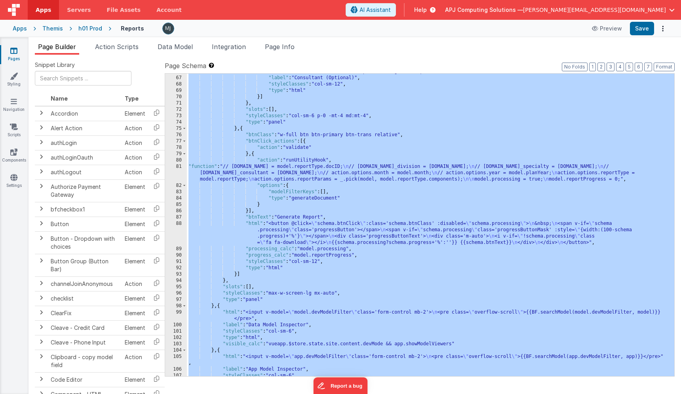
click at [322, 235] on div ""html" : "<div v-if= \" model.filteredConsultants \" > \n <multiselect @input= …" at bounding box center [431, 220] width 488 height 328
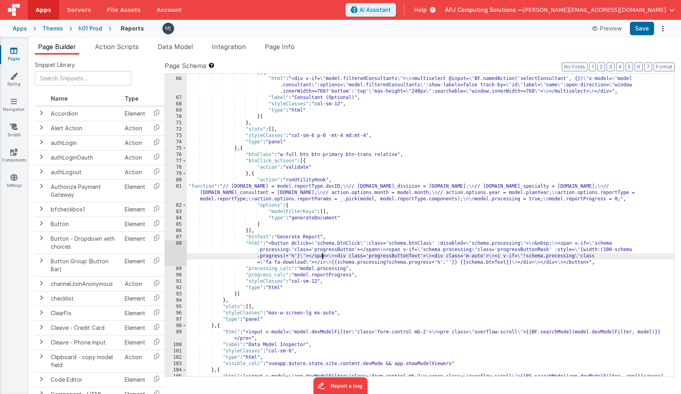
scroll to position [498, 0]
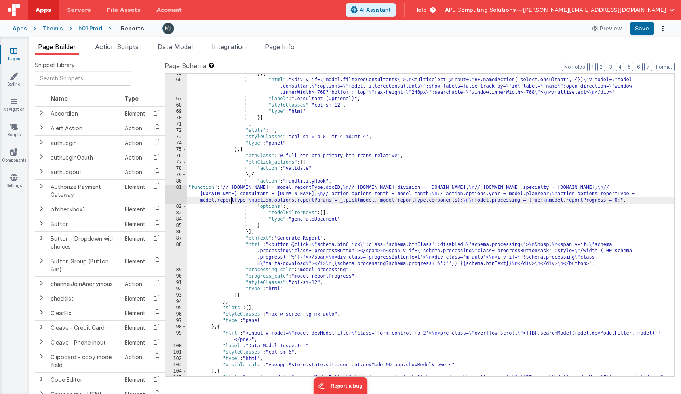
click at [232, 202] on div "} , { "html" : "<div v-if= \" model.filteredConsultants \" > \n <multiselect @i…" at bounding box center [431, 232] width 488 height 322
click at [180, 202] on div "81" at bounding box center [176, 194] width 22 height 19
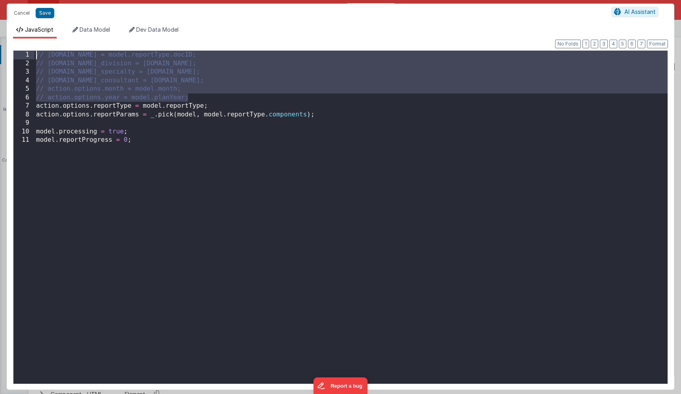
drag, startPoint x: 197, startPoint y: 97, endPoint x: 21, endPoint y: 51, distance: 181.1
click at [21, 51] on div "1 2 3 4 5 6 7 8 9 10 11 // action.options.id = model.reportType.docID; // actio…" at bounding box center [340, 217] width 655 height 334
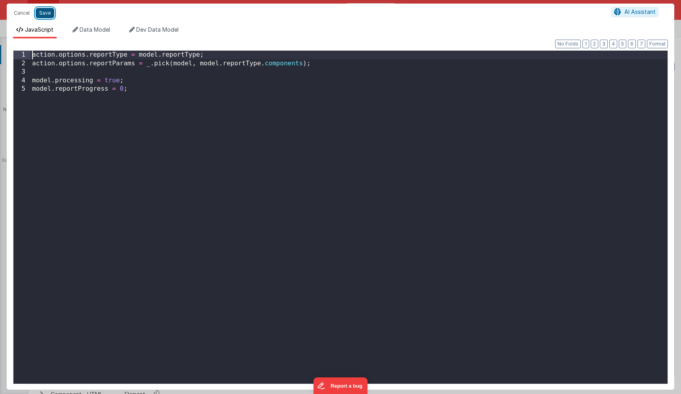
click at [48, 15] on button "Save" at bounding box center [45, 13] width 19 height 10
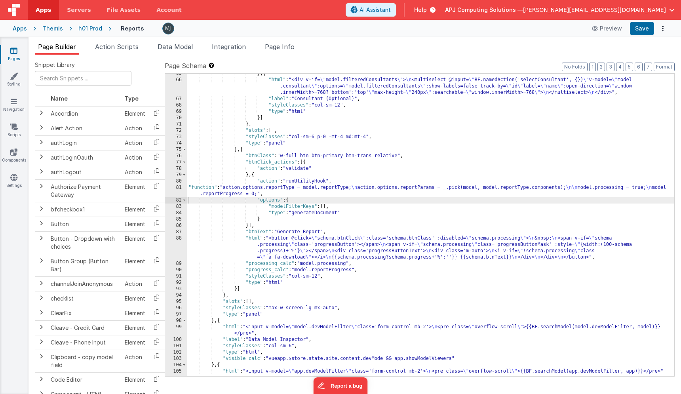
click at [337, 268] on div "} , { "html" : "<div v-if= \" model.filteredConsultants \" > \n <multiselect @i…" at bounding box center [431, 232] width 488 height 322
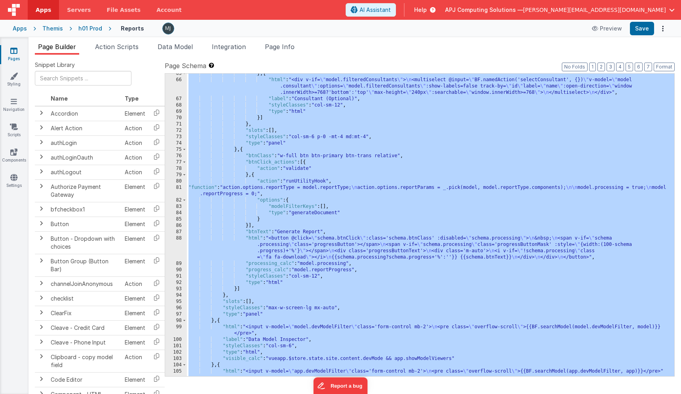
click at [344, 312] on div "} , { "html" : "<div v-if= \" model.filteredConsultants \" > \n <multiselect @i…" at bounding box center [431, 232] width 488 height 322
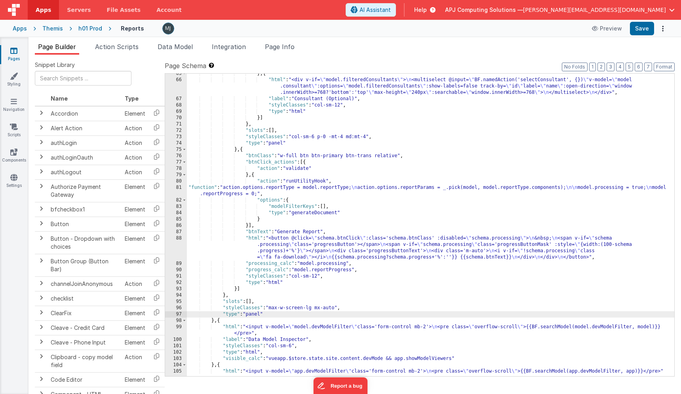
click at [359, 243] on div "} , { "html" : "<div v-if= \" model.filteredConsultants \" > \n <multiselect @i…" at bounding box center [431, 232] width 488 height 322
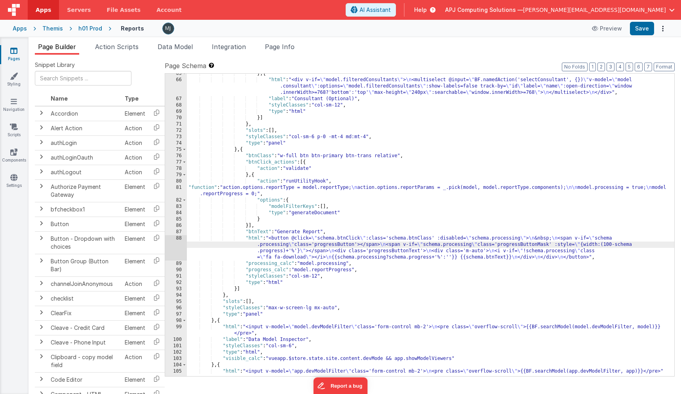
click at [347, 214] on div "} , { "html" : "<div v-if= \" model.filteredConsultants \" > \n <multiselect @i…" at bounding box center [431, 232] width 488 height 322
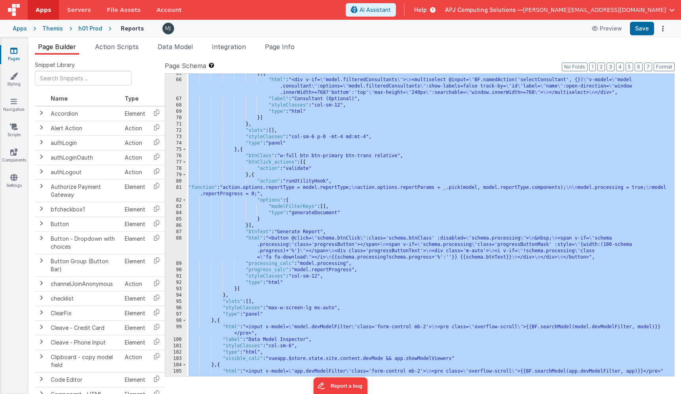
click at [341, 139] on div "} , { "html" : "<div v-if= \" model.filteredConsultants \" > \n <multiselect @i…" at bounding box center [431, 232] width 488 height 322
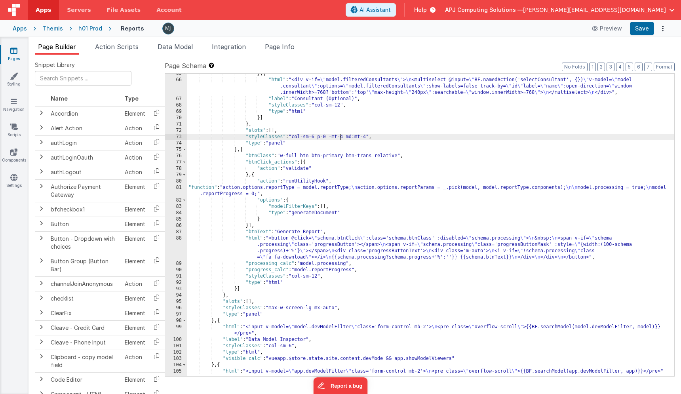
click at [86, 27] on div "h01 Prod" at bounding box center [90, 29] width 24 height 8
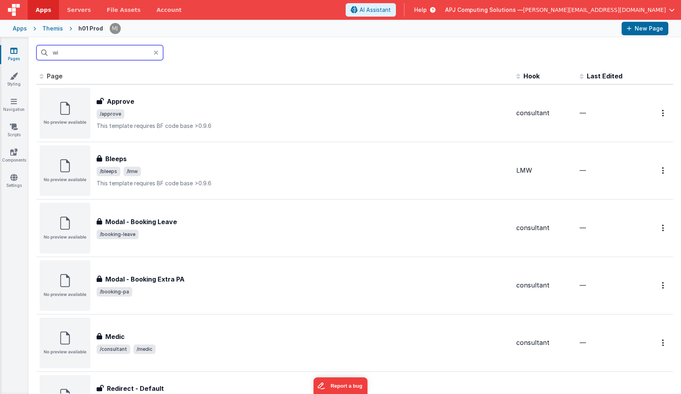
type input "wiz"
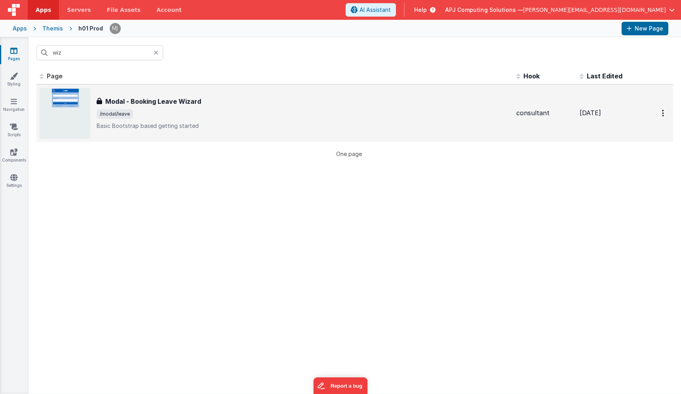
click at [223, 107] on div "Modal - Booking Leave Wizard Modal - Booking Leave Wizard /modal/leave Basic Bo…" at bounding box center [304, 113] width 414 height 33
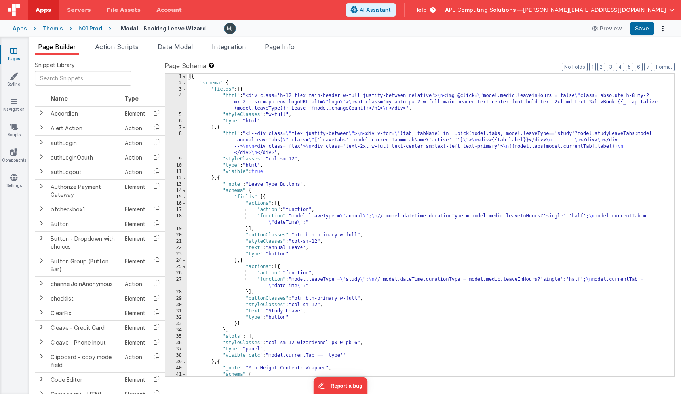
click at [387, 211] on div "[{ "schema" : { "fields" : [{ "html" : "<div class='h-12 flex main-header w-ful…" at bounding box center [431, 231] width 488 height 315
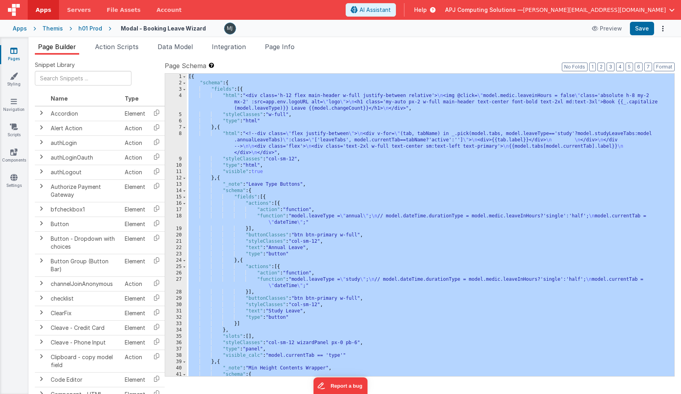
click at [319, 239] on div "[{ "schema" : { "fields" : [{ "html" : "<div class='h-12 flex main-header w-ful…" at bounding box center [431, 231] width 488 height 315
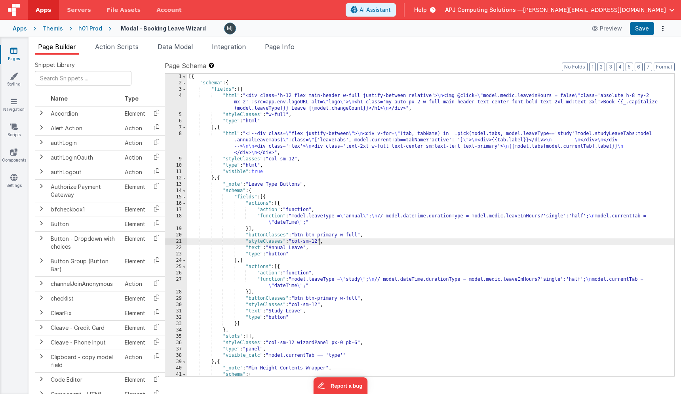
click at [337, 198] on div "[{ "schema" : { "fields" : [{ "html" : "<div class='h-12 flex main-header w-ful…" at bounding box center [431, 231] width 488 height 315
